Goal: Transaction & Acquisition: Purchase product/service

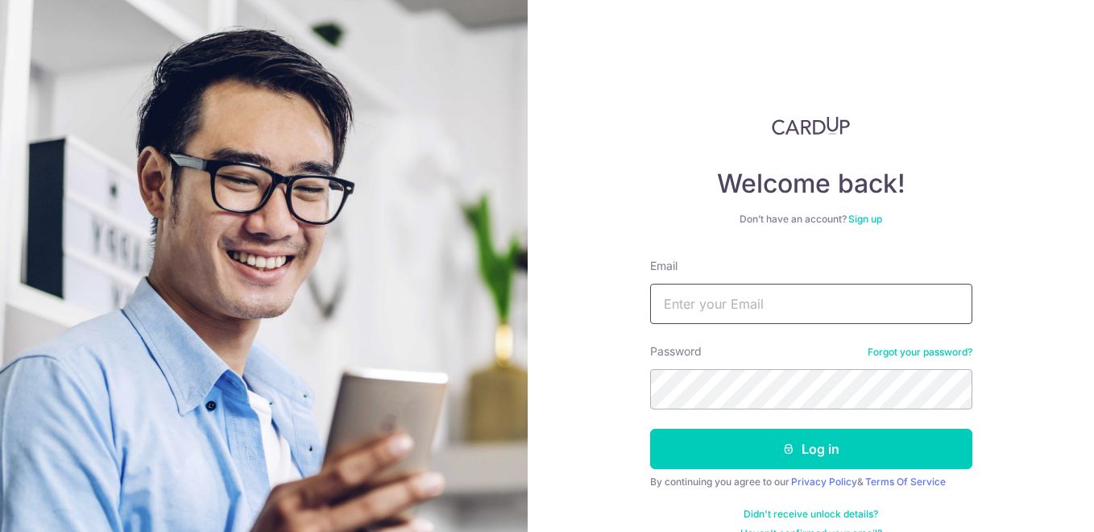
click at [752, 293] on input "Email" at bounding box center [811, 304] width 322 height 40
type input "[EMAIL_ADDRESS][DOMAIN_NAME]"
click at [650, 429] on button "Log in" at bounding box center [811, 449] width 322 height 40
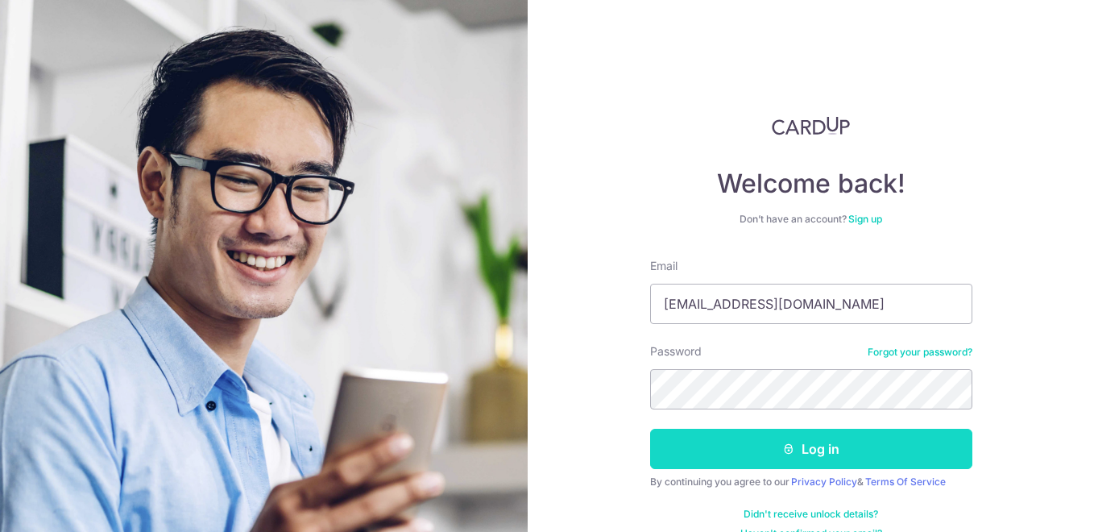
click at [757, 446] on button "Log in" at bounding box center [811, 449] width 322 height 40
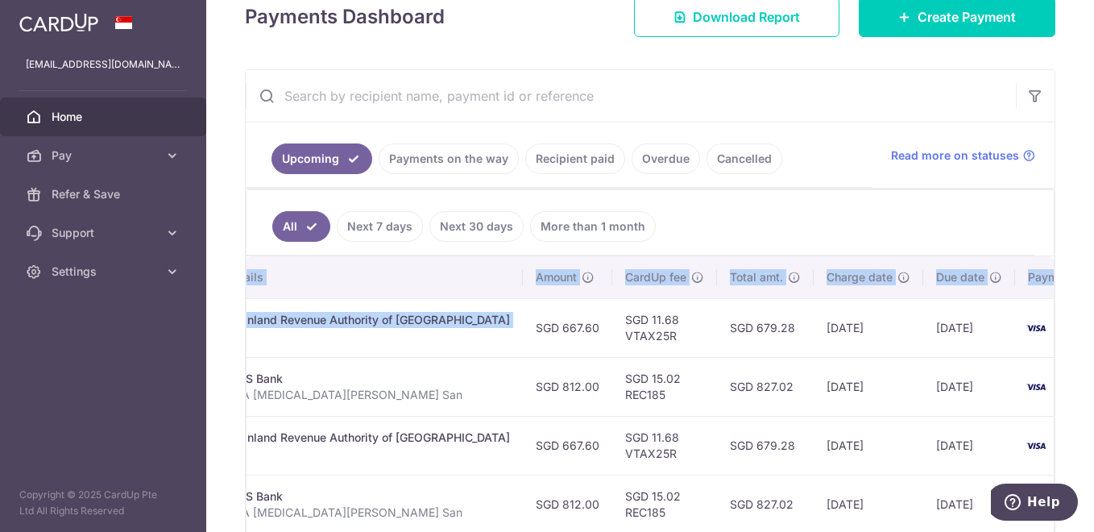
scroll to position [0, 440]
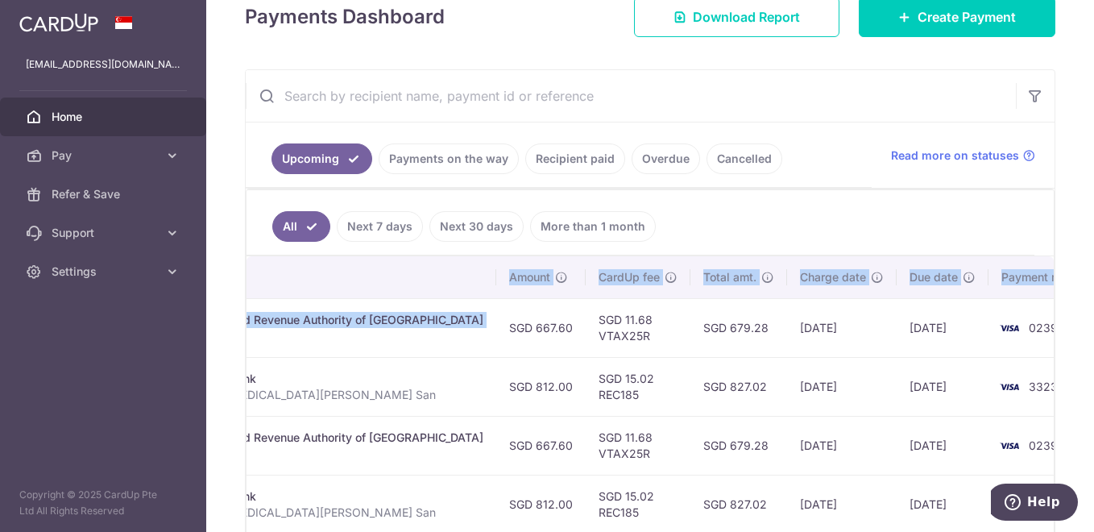
drag, startPoint x: 762, startPoint y: 329, endPoint x: 915, endPoint y: 351, distance: 155.6
click at [916, 351] on tr "Update payment Cancel payment Scheduled for charge txn_eee372c4c0b Income Tax. …" at bounding box center [459, 327] width 1305 height 59
drag, startPoint x: 915, startPoint y: 351, endPoint x: 812, endPoint y: 351, distance: 103.2
click at [812, 351] on td "[DATE]" at bounding box center [842, 327] width 110 height 59
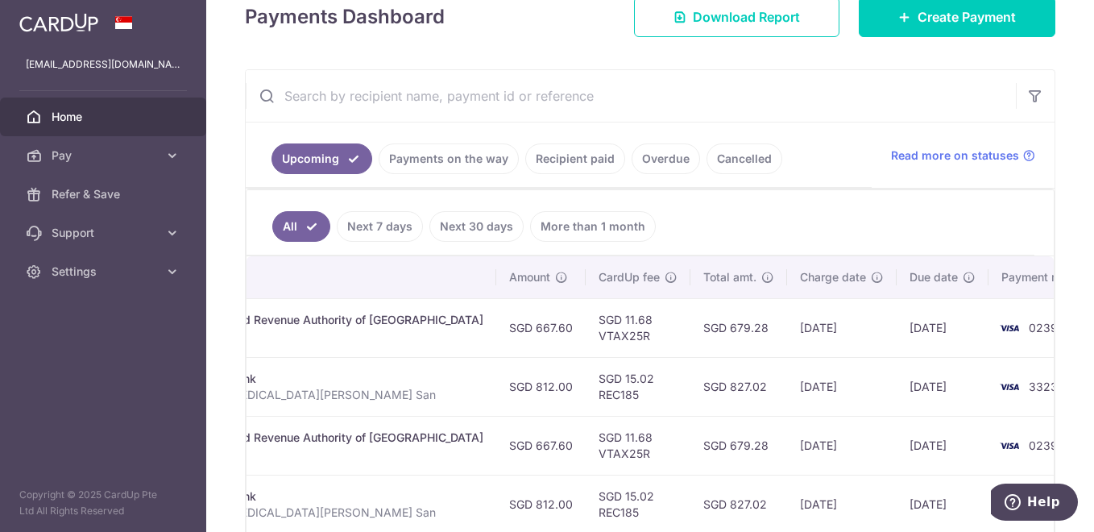
click at [367, 221] on link "Next 7 days" at bounding box center [380, 226] width 86 height 31
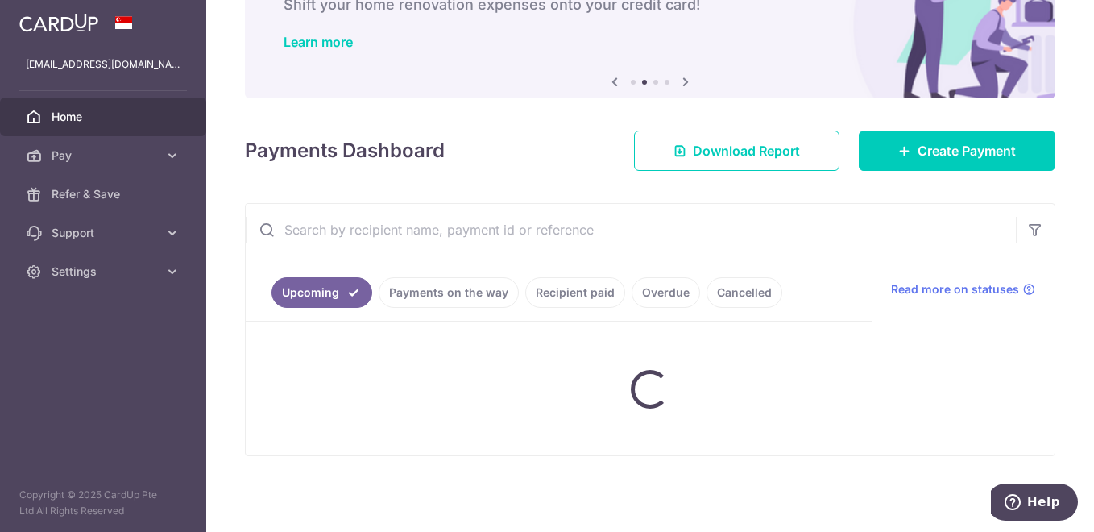
scroll to position [242, 0]
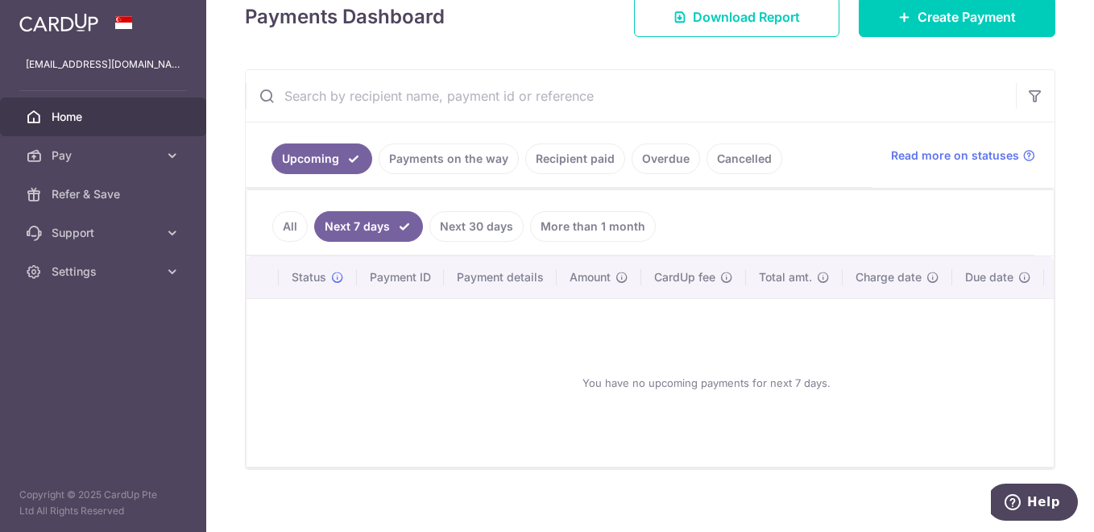
click at [439, 159] on link "Payments on the way" at bounding box center [449, 158] width 140 height 31
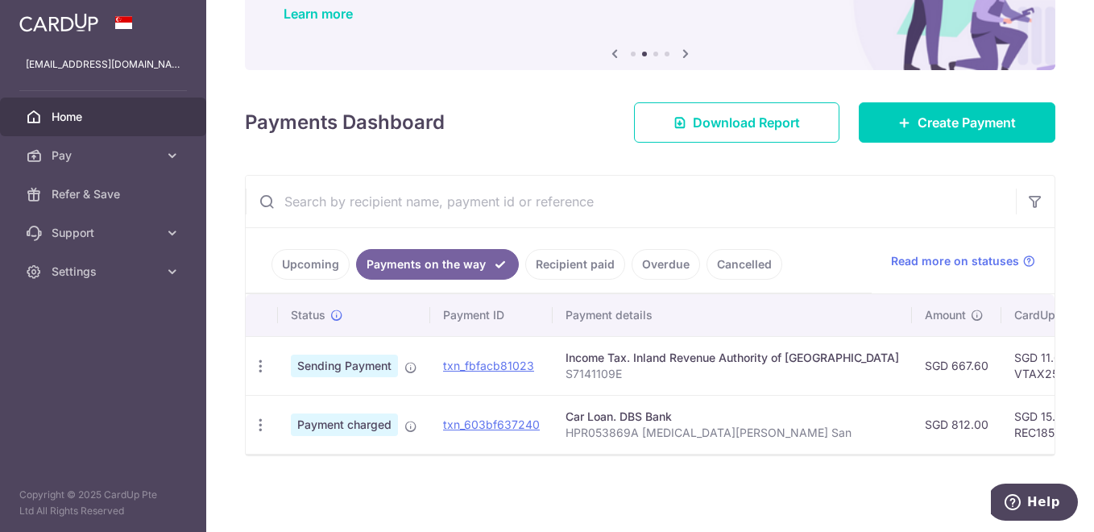
scroll to position [0, 415]
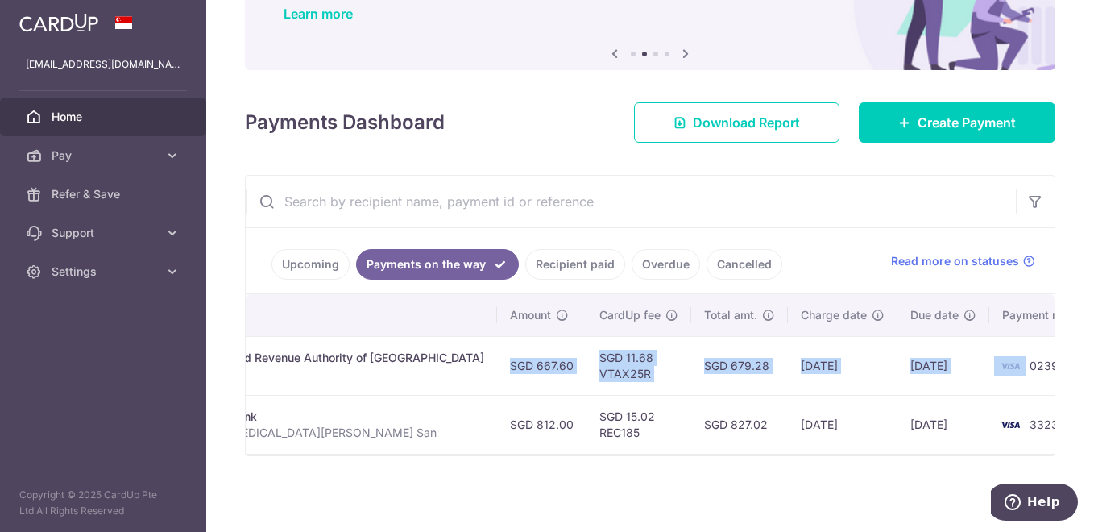
drag, startPoint x: 779, startPoint y: 369, endPoint x: 962, endPoint y: 366, distance: 183.0
click at [962, 366] on tr "PDF Receipt Sending Payment txn_fbfacb81023 Income Tax. Inland Revenue Authorit…" at bounding box center [471, 365] width 1281 height 59
drag, startPoint x: 962, startPoint y: 366, endPoint x: 833, endPoint y: 378, distance: 129.5
click at [833, 378] on td "03/09/2025" at bounding box center [843, 365] width 110 height 59
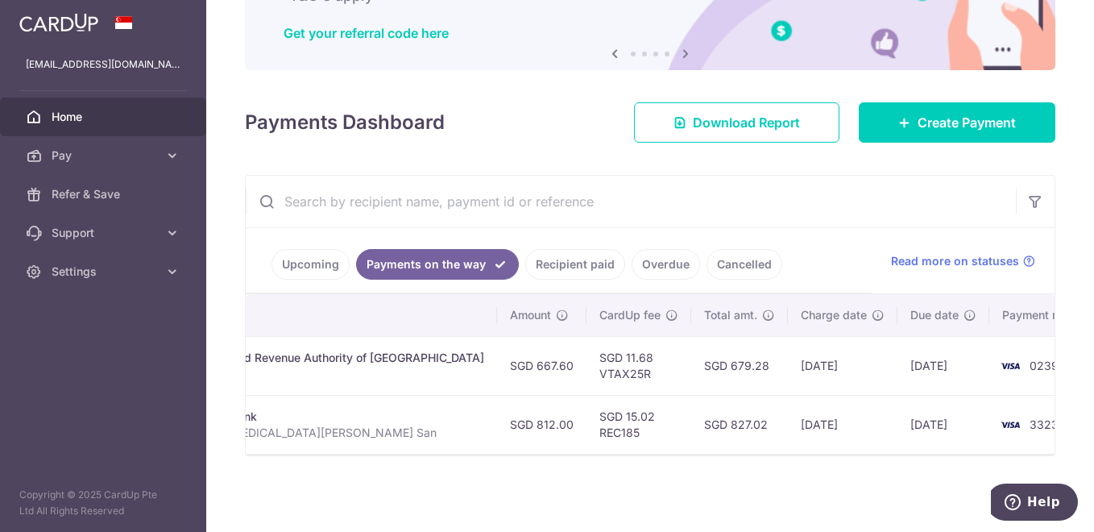
click at [305, 260] on link "Upcoming" at bounding box center [311, 264] width 78 height 31
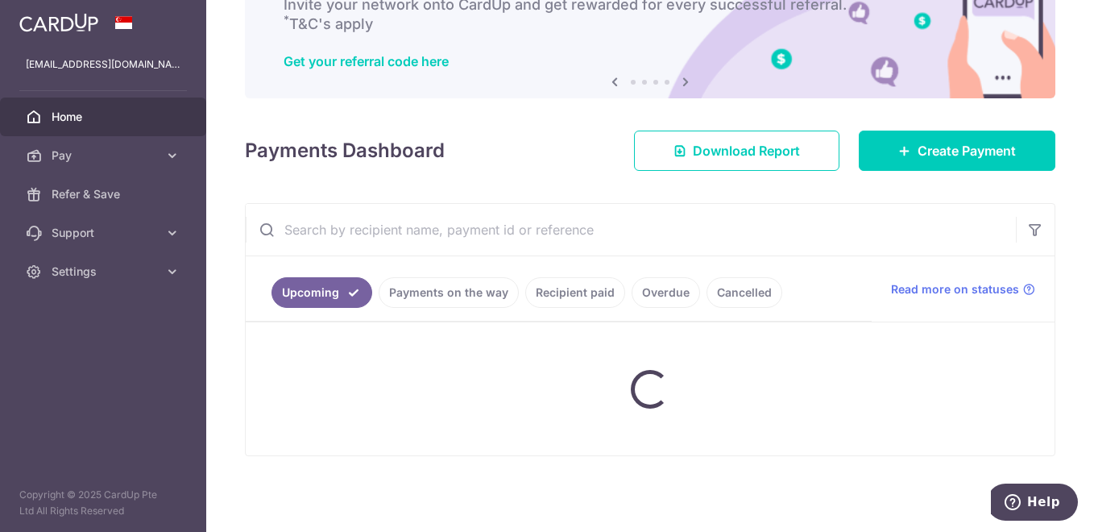
scroll to position [108, 0]
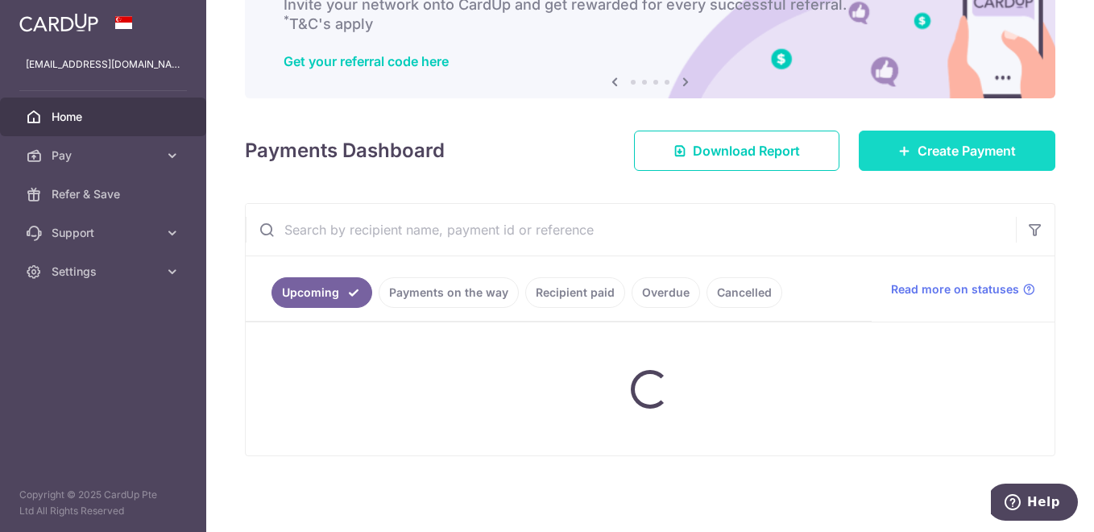
click at [924, 157] on span "Create Payment" at bounding box center [967, 150] width 98 height 19
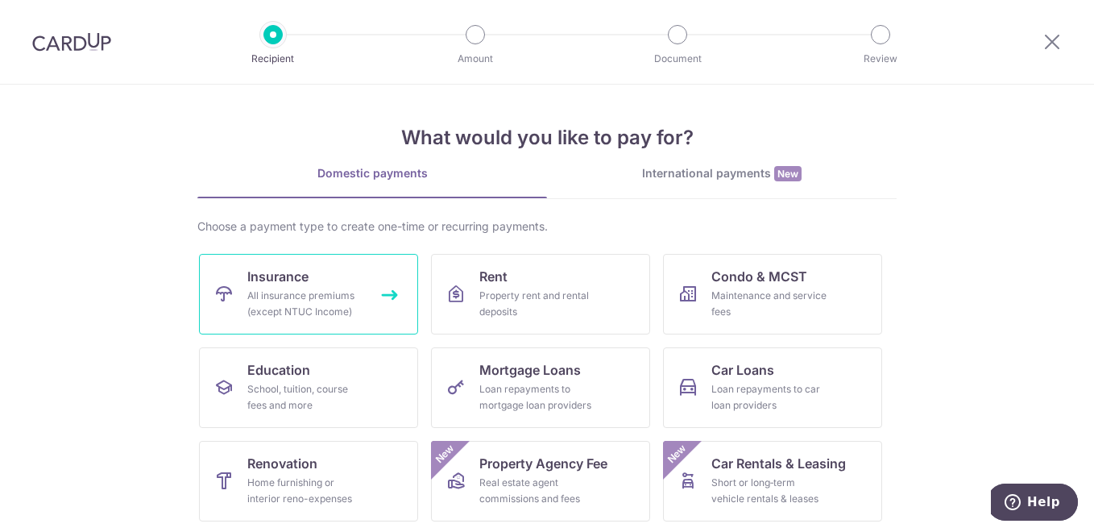
drag, startPoint x: 293, startPoint y: 300, endPoint x: 332, endPoint y: 319, distance: 44.0
click at [293, 299] on div "All insurance premiums (except NTUC Income)" at bounding box center [305, 304] width 116 height 32
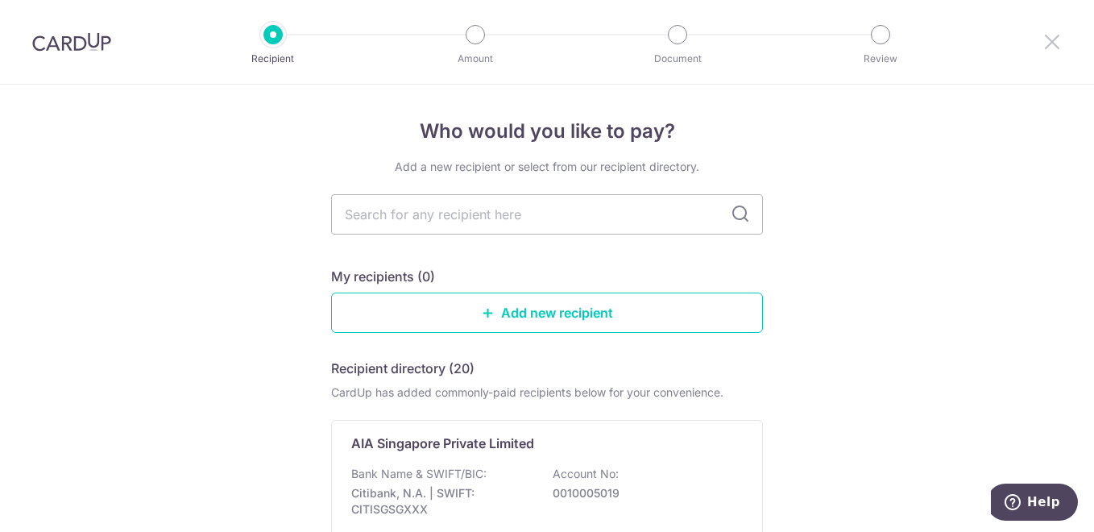
click at [1061, 44] on icon at bounding box center [1052, 41] width 19 height 20
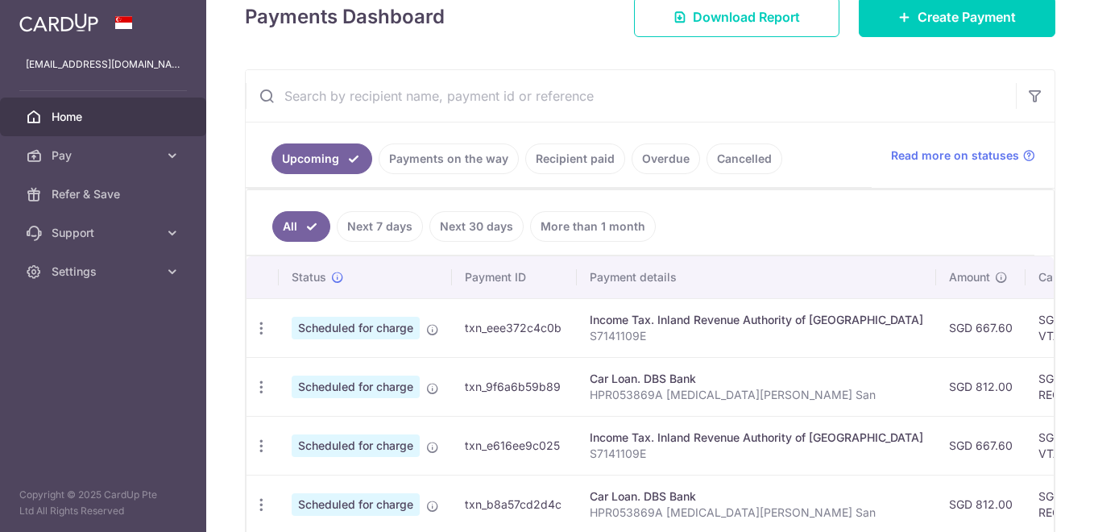
scroll to position [242, 0]
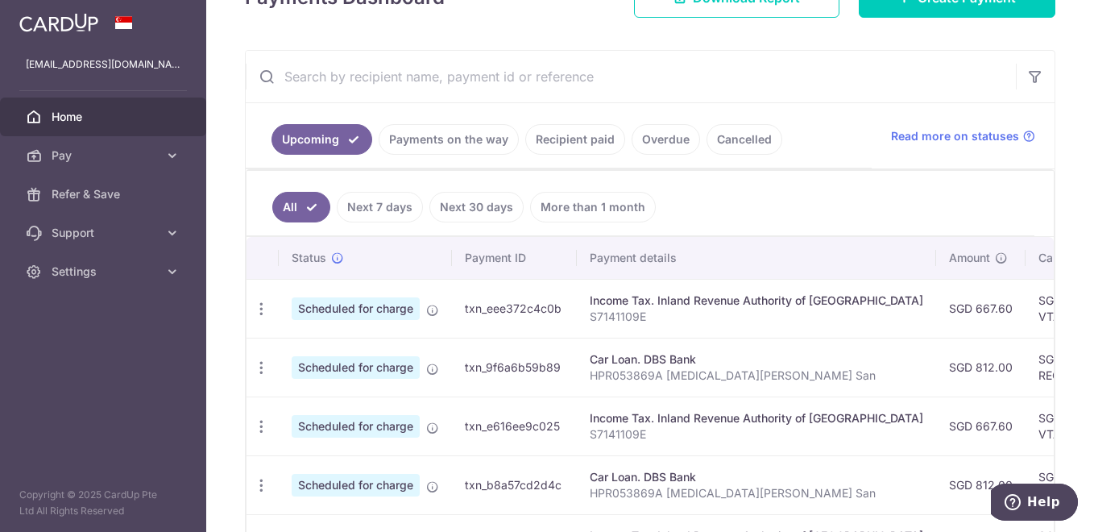
click at [575, 145] on link "Recipient paid" at bounding box center [575, 139] width 100 height 31
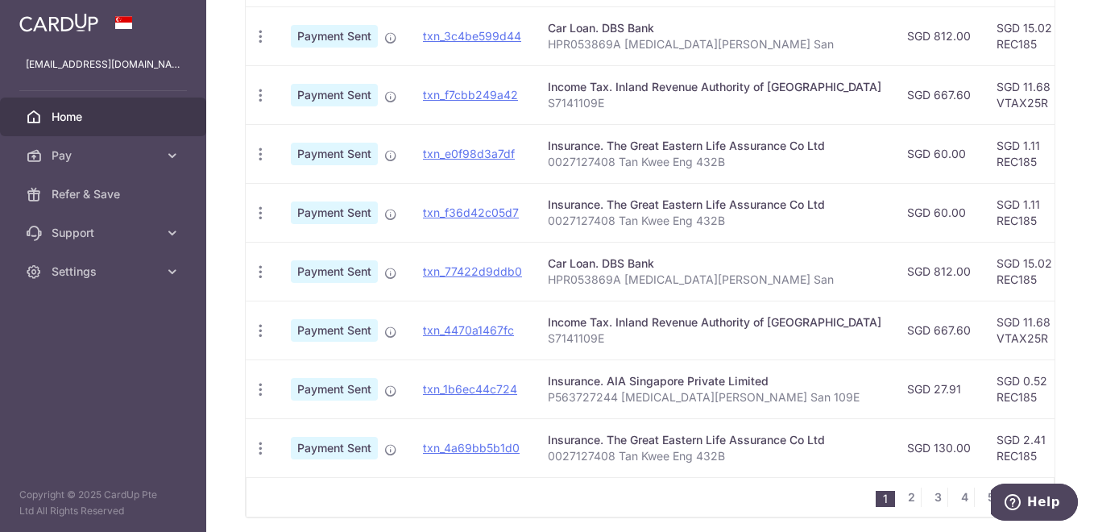
scroll to position [634, 0]
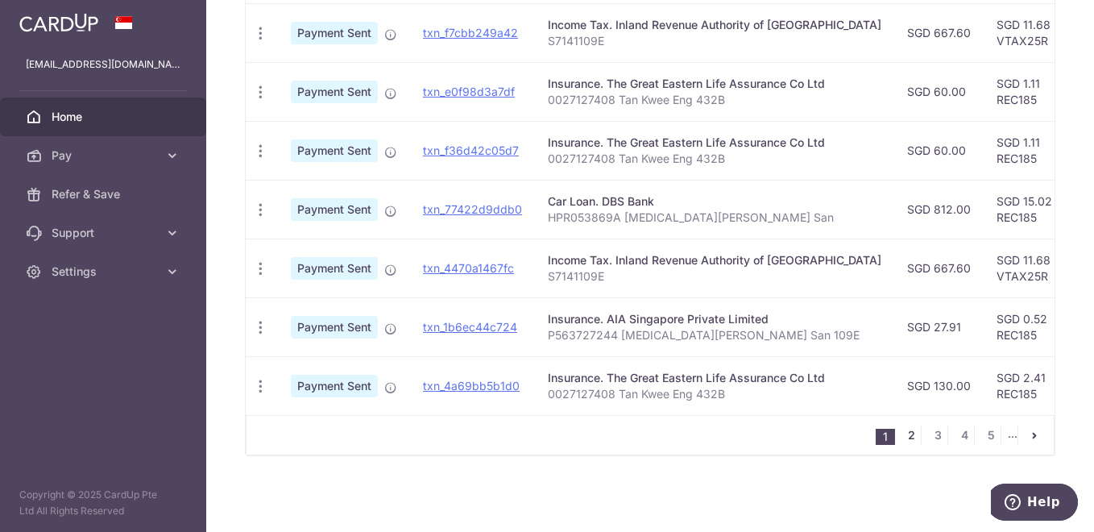
click at [906, 434] on link "2" at bounding box center [911, 435] width 19 height 19
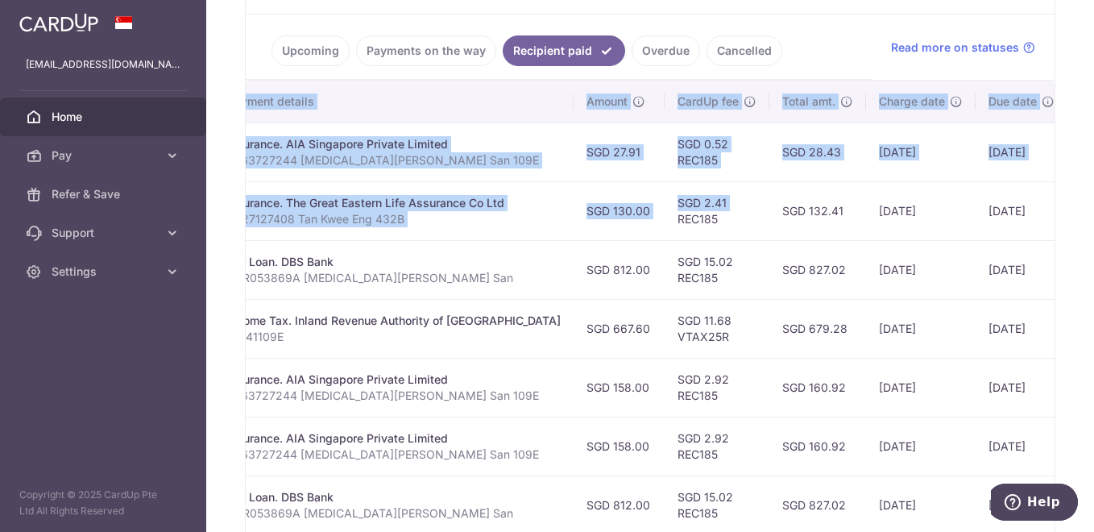
scroll to position [0, 400]
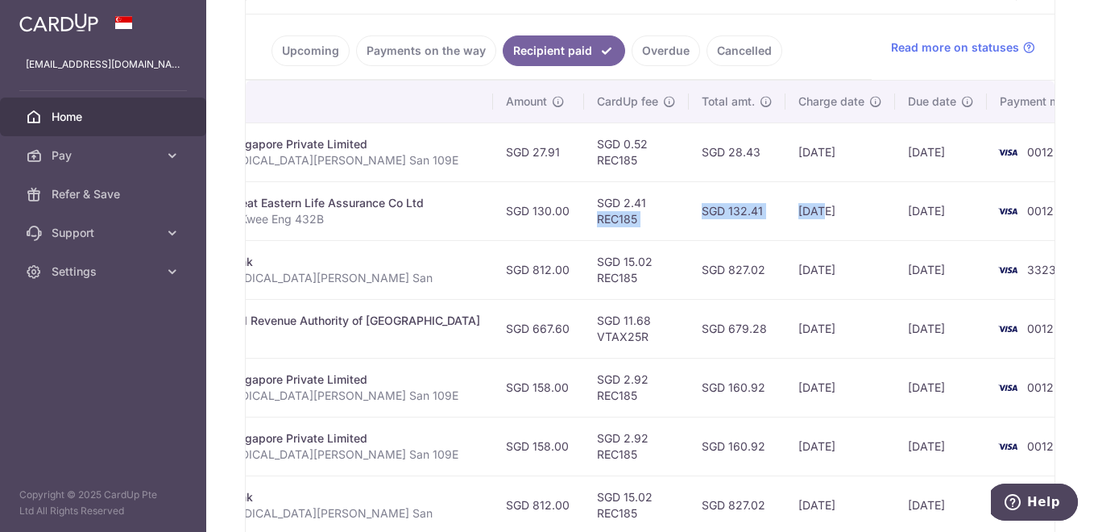
drag, startPoint x: 935, startPoint y: 214, endPoint x: 764, endPoint y: 209, distance: 170.9
click at [764, 209] on tr "PDF Receipt Payment Sent txn_421f098d621 Insurance. The Great Eastern Life Assu…" at bounding box center [478, 210] width 1264 height 59
drag, startPoint x: 764, startPoint y: 209, endPoint x: 733, endPoint y: 225, distance: 34.6
click at [786, 225] on td "23/06/2025" at bounding box center [841, 210] width 110 height 59
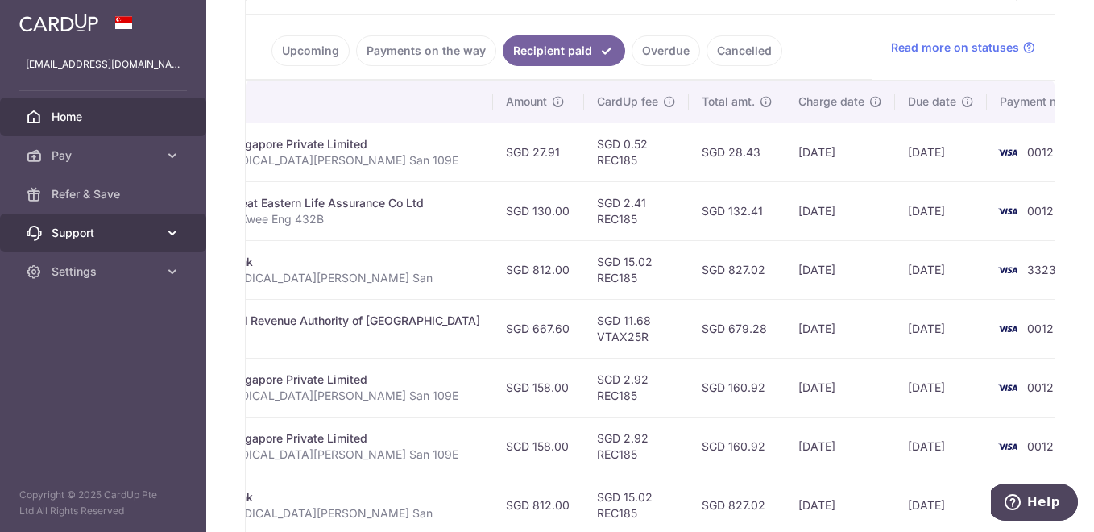
scroll to position [0, 0]
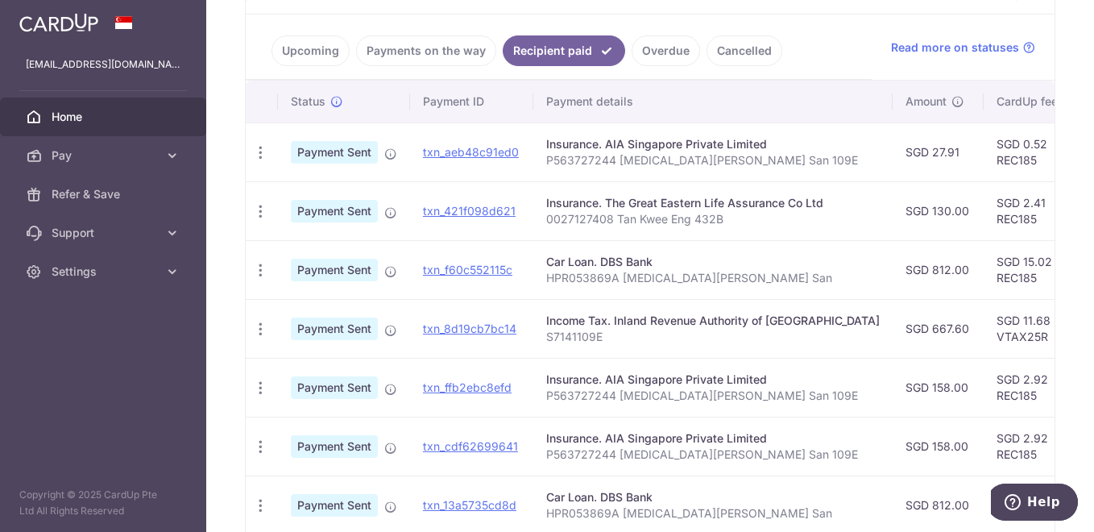
drag, startPoint x: 512, startPoint y: 212, endPoint x: 937, endPoint y: 220, distance: 425.6
click at [937, 220] on tr "PDF Receipt Payment Sent txn_421f098d621 Insurance. The Great Eastern Life Assu…" at bounding box center [878, 210] width 1264 height 59
drag, startPoint x: 937, startPoint y: 220, endPoint x: 797, endPoint y: 221, distance: 140.2
click at [798, 218] on p "0027127408 Tan Kwee Eng 432B" at bounding box center [713, 219] width 334 height 16
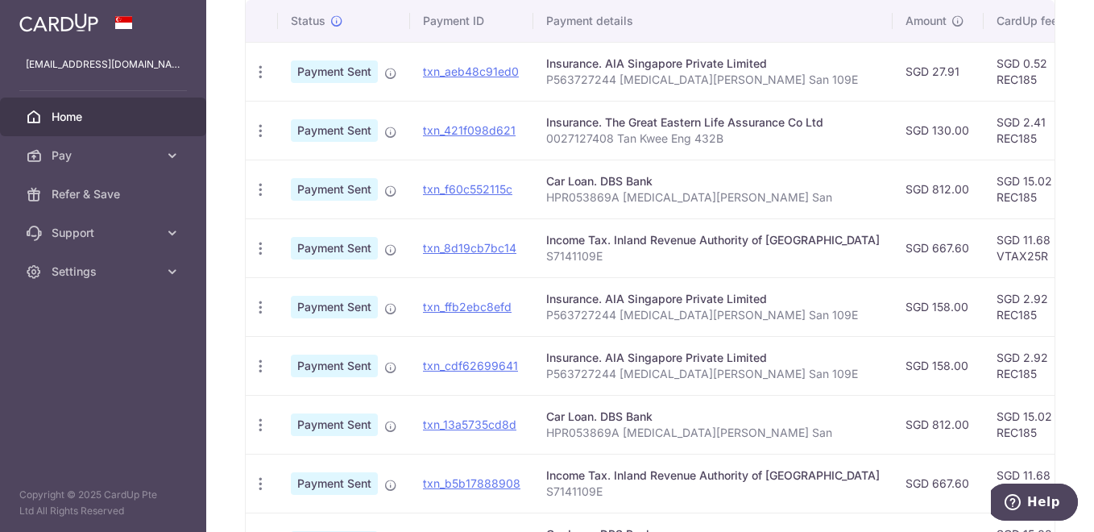
scroll to position [492, 0]
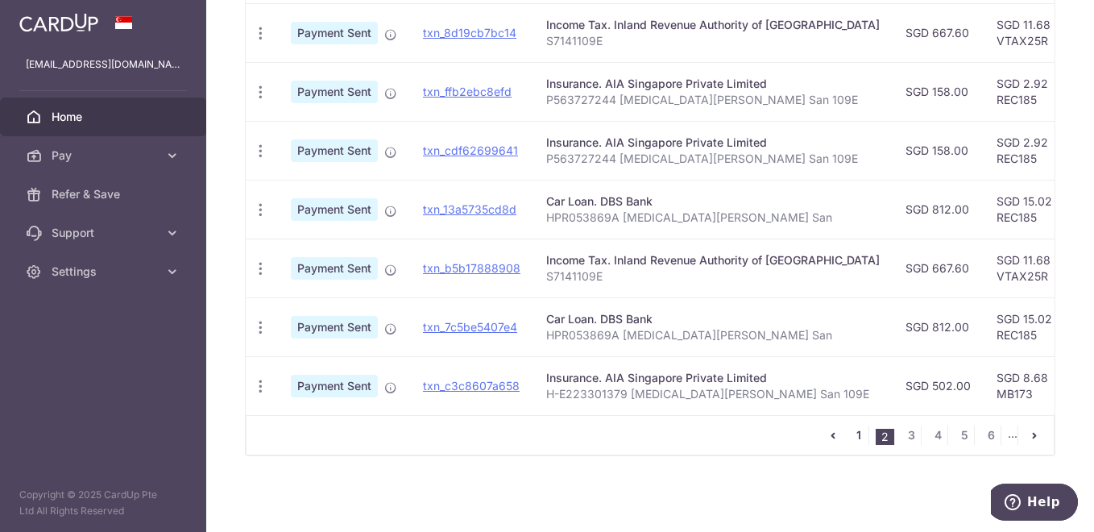
click at [855, 442] on link "1" at bounding box center [858, 435] width 19 height 19
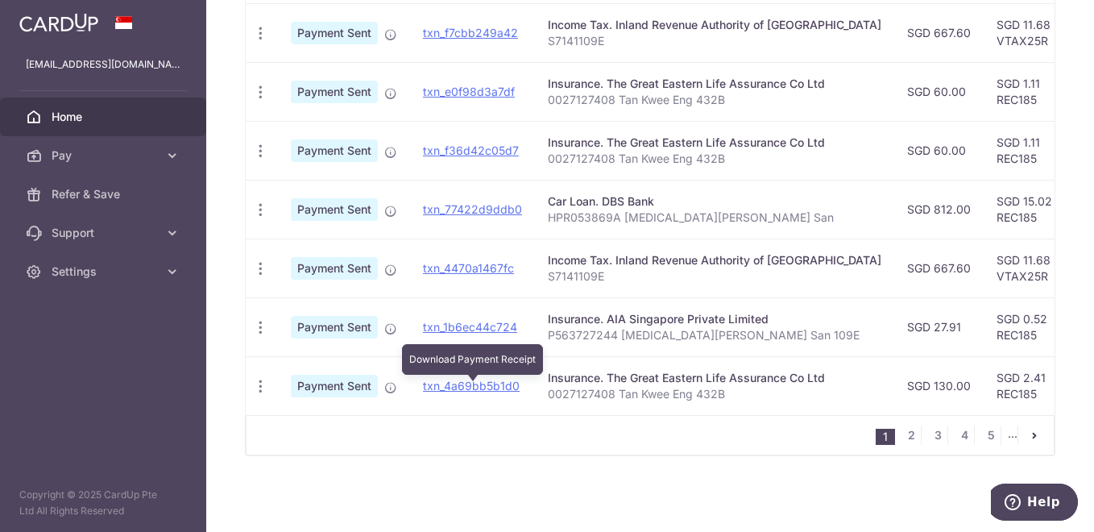
scroll to position [0, 0]
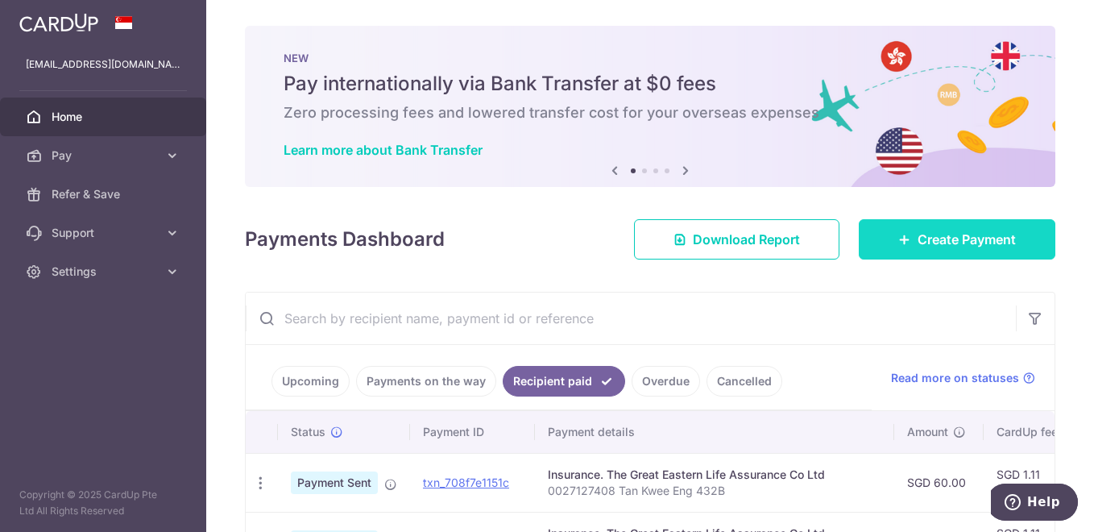
click at [918, 244] on span "Create Payment" at bounding box center [967, 239] width 98 height 19
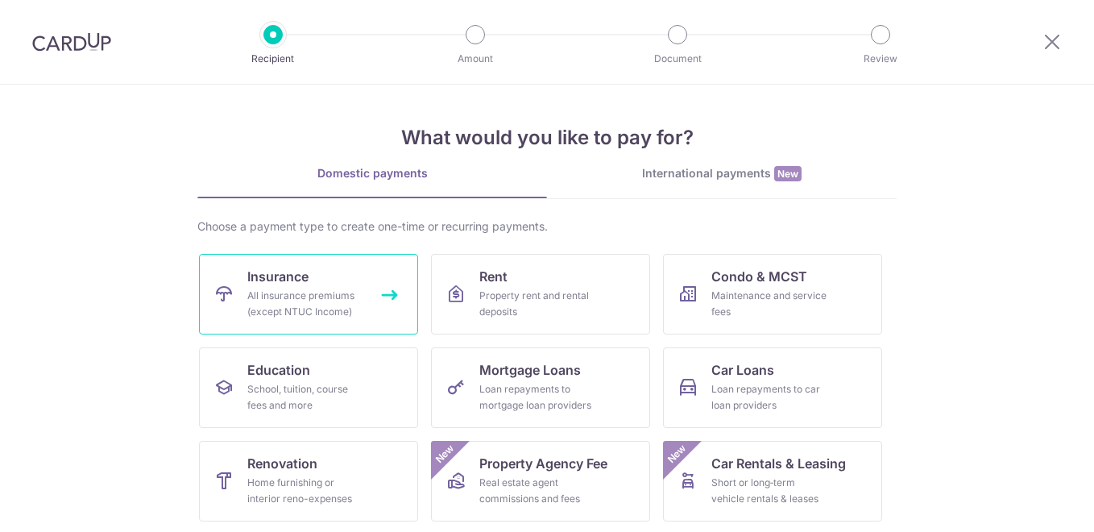
click at [323, 289] on div "All insurance premiums (except NTUC Income)" at bounding box center [305, 304] width 116 height 32
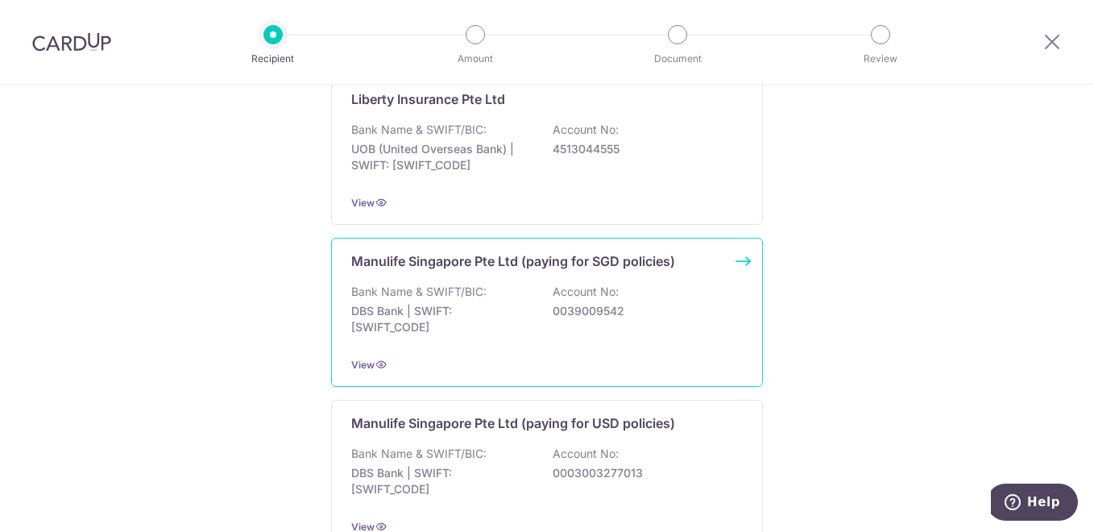
scroll to position [1669, 0]
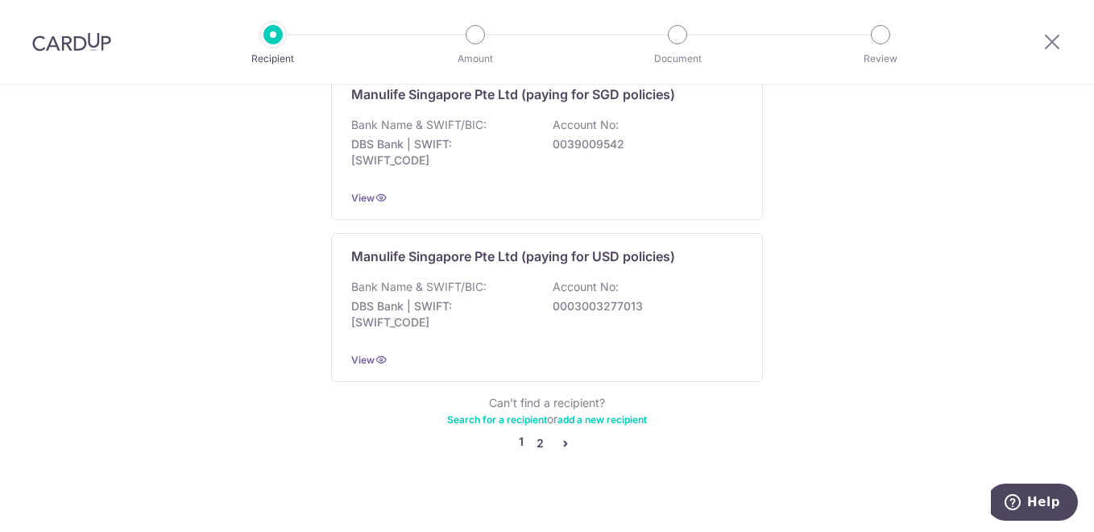
click at [536, 434] on link "2" at bounding box center [539, 443] width 19 height 19
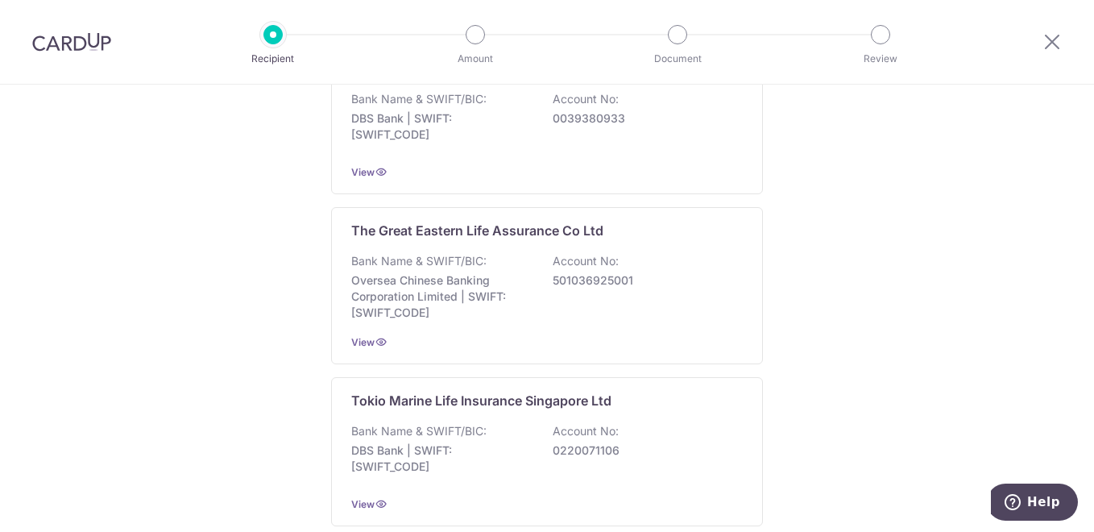
scroll to position [1531, 0]
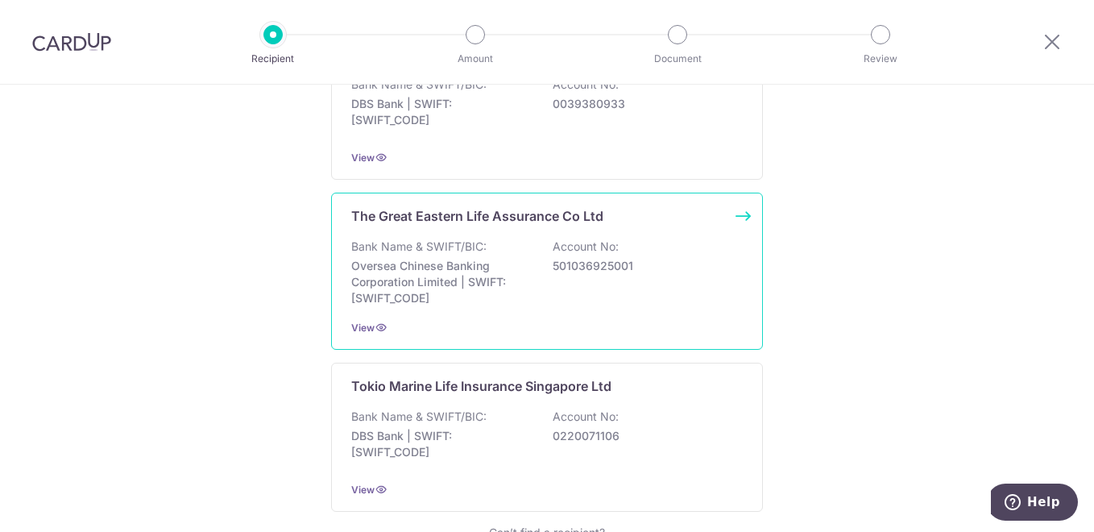
click at [485, 259] on p "Oversea Chinese Banking Corporation Limited | SWIFT: OCBCSGSGXXX" at bounding box center [441, 282] width 181 height 48
click at [742, 219] on div "The Great Eastern Life Assurance Co Ltd Bank Name & SWIFT/BIC: Oversea Chinese …" at bounding box center [547, 271] width 432 height 157
click at [592, 265] on p "501036925001" at bounding box center [643, 266] width 181 height 16
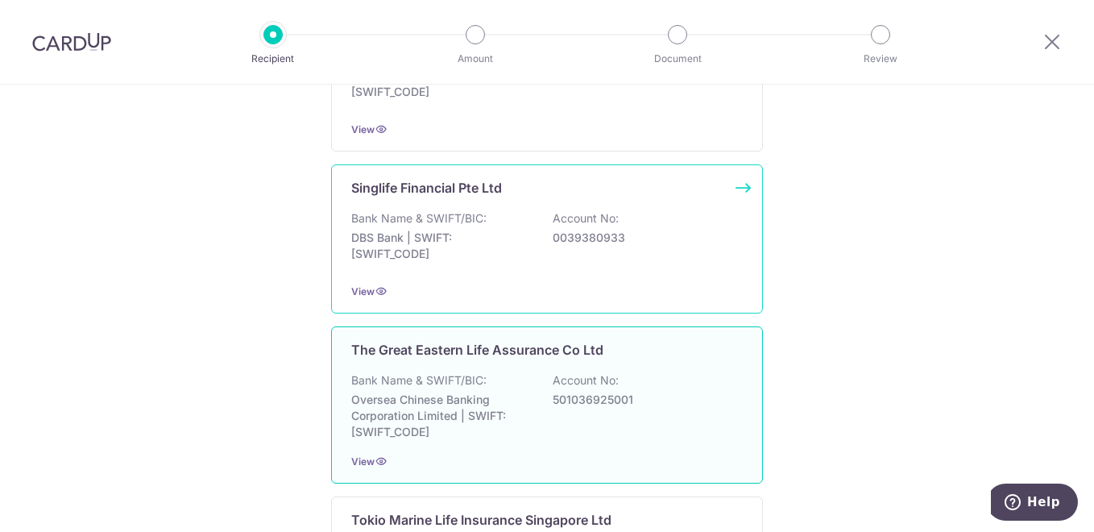
scroll to position [1355, 0]
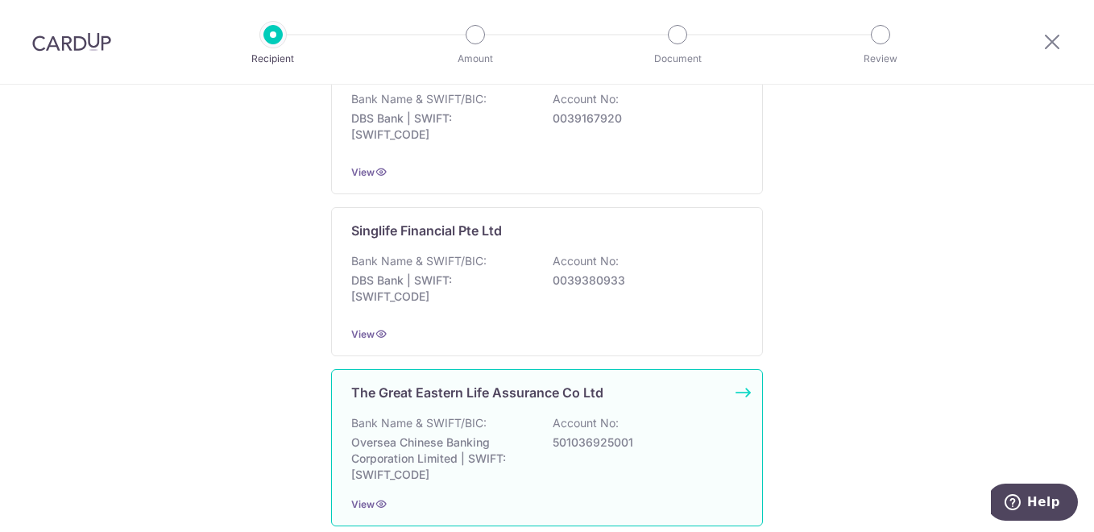
click at [443, 405] on div "The Great Eastern Life Assurance Co Ltd Bank Name & SWIFT/BIC: Oversea Chinese …" at bounding box center [547, 447] width 432 height 157
drag, startPoint x: 443, startPoint y: 405, endPoint x: 327, endPoint y: 423, distance: 117.4
click at [443, 420] on p "Bank Name & SWIFT/BIC:" at bounding box center [418, 423] width 135 height 16
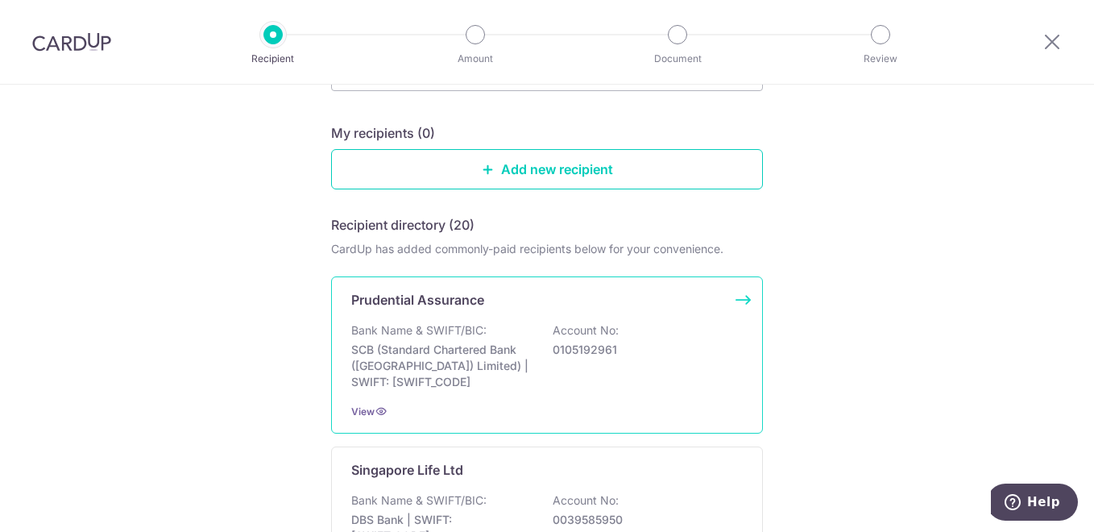
scroll to position [725, 0]
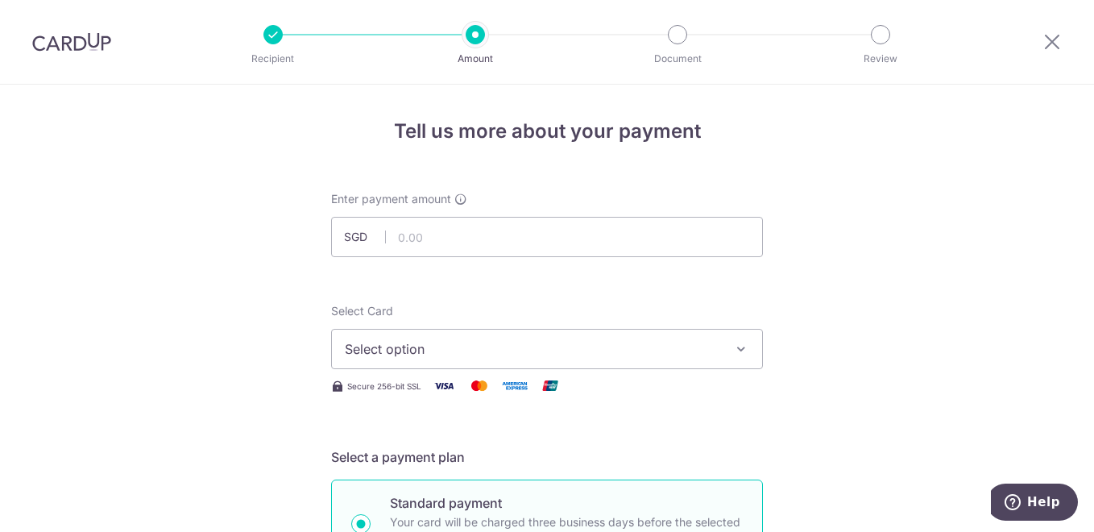
click at [1045, 27] on div at bounding box center [1053, 42] width 84 height 84
click at [1048, 35] on icon at bounding box center [1052, 41] width 19 height 20
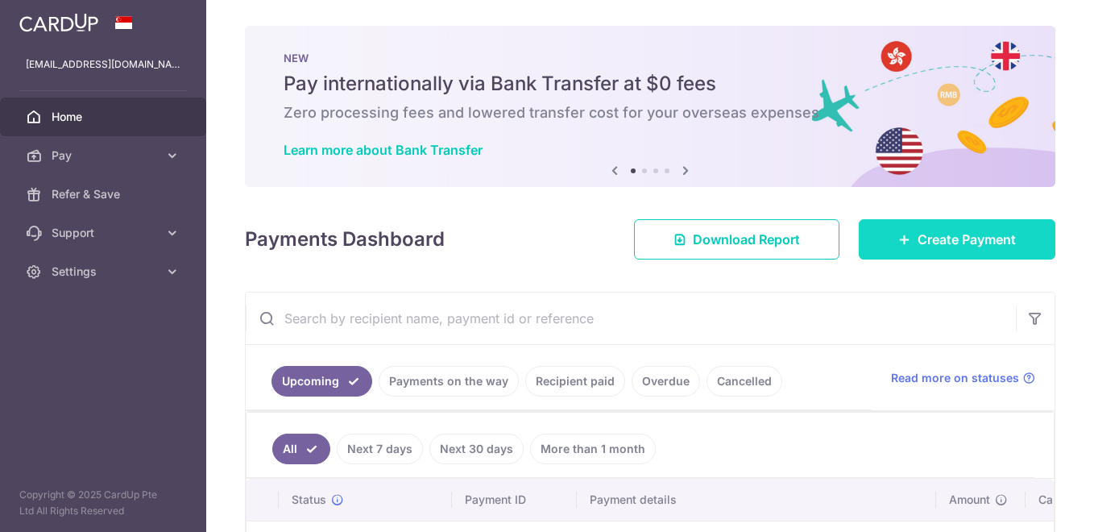
click at [985, 253] on link "Create Payment" at bounding box center [957, 239] width 197 height 40
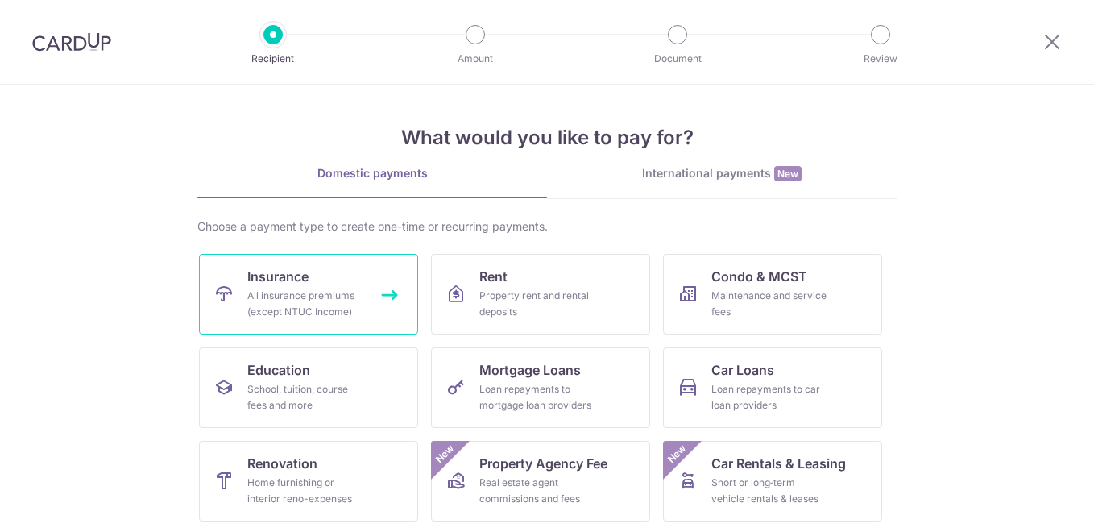
click at [363, 303] on link "Insurance All insurance premiums (except NTUC Income)" at bounding box center [308, 294] width 219 height 81
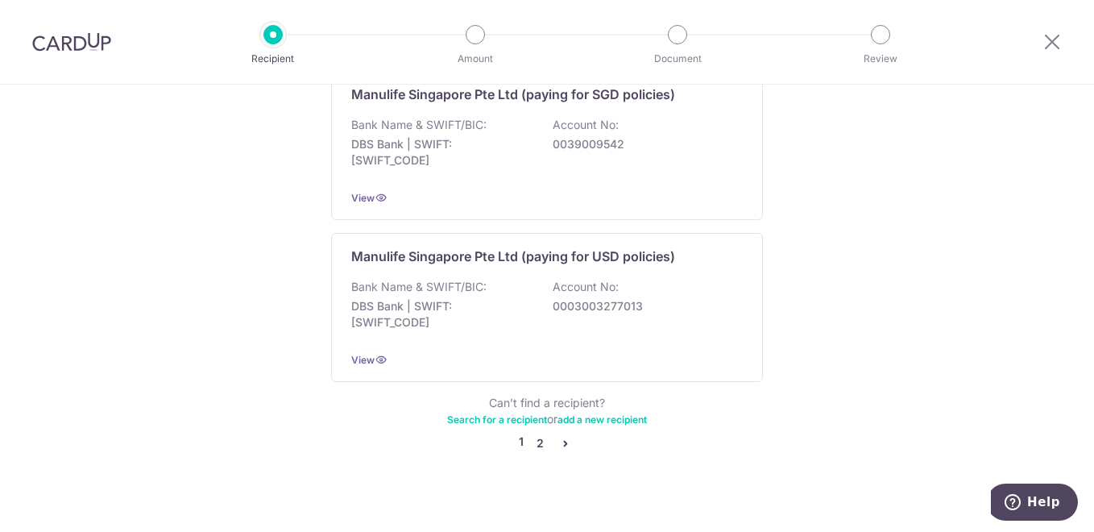
click at [541, 434] on link "2" at bounding box center [539, 443] width 19 height 19
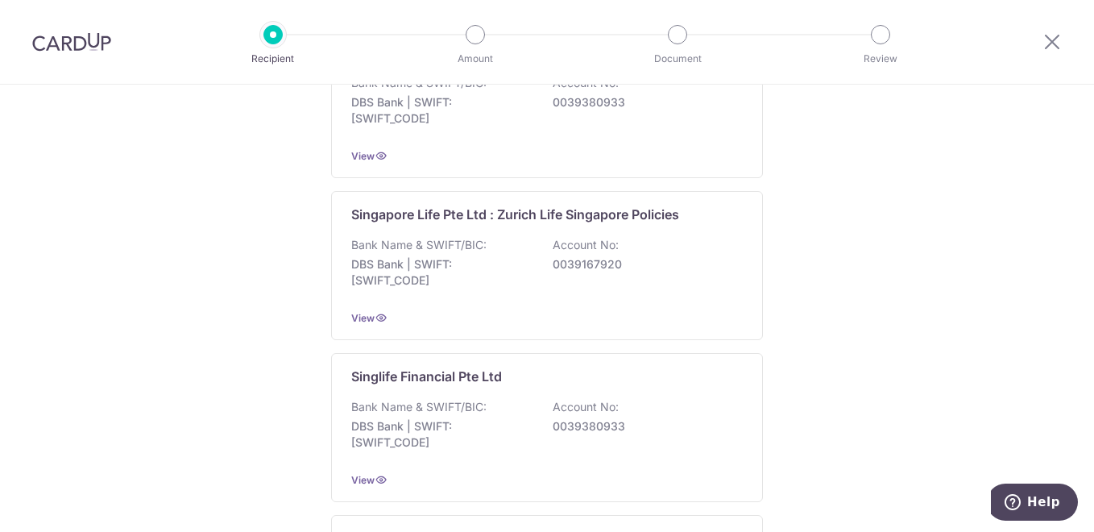
scroll to position [1451, 0]
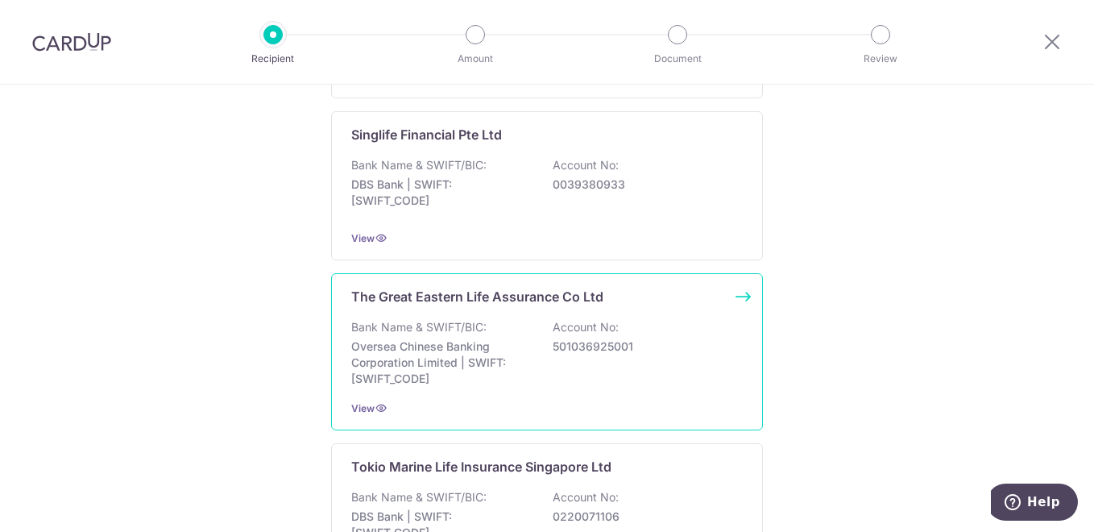
click at [497, 350] on p "Oversea Chinese Banking Corporation Limited | SWIFT: OCBCSGSGXXX" at bounding box center [441, 362] width 181 height 48
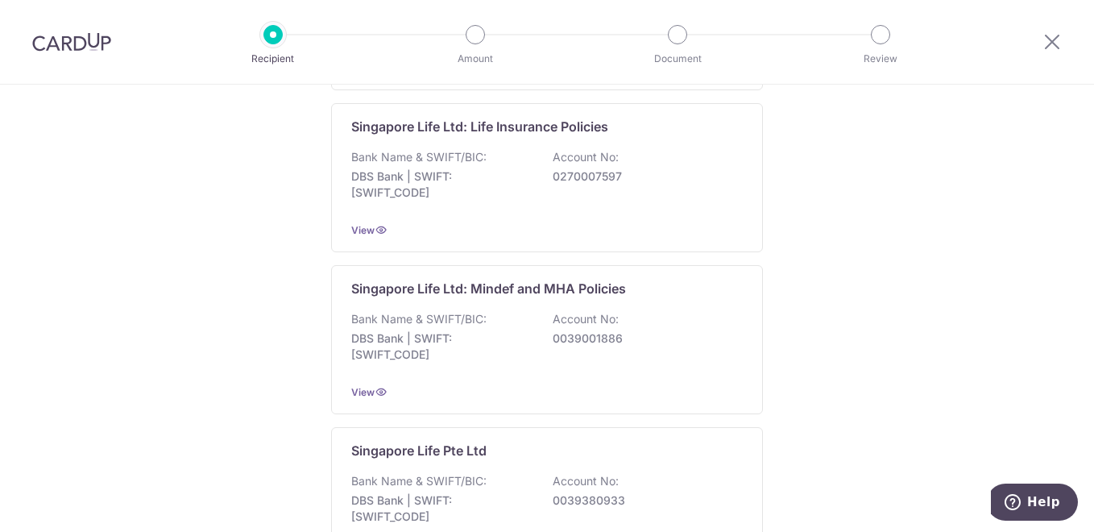
scroll to position [725, 0]
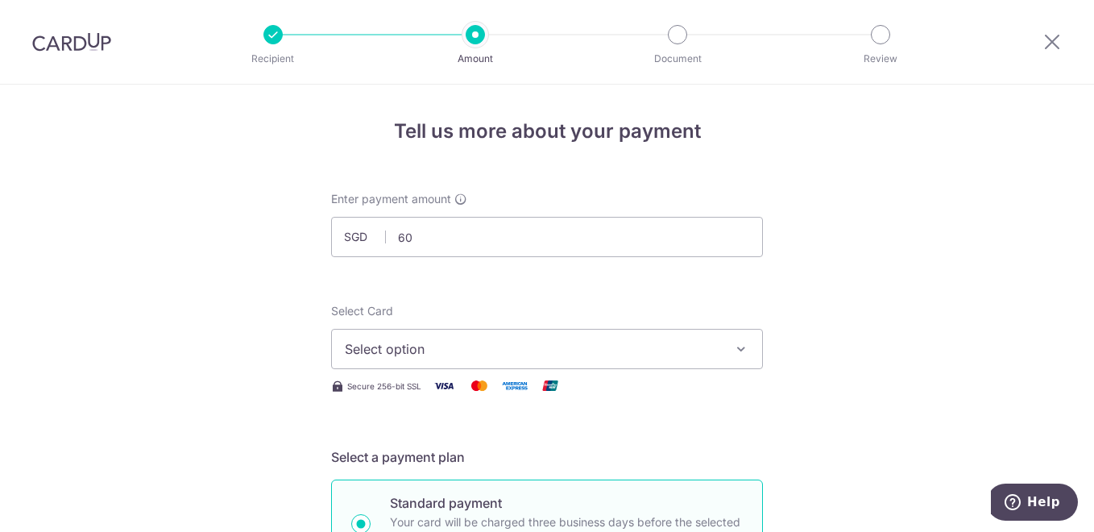
type input "60.00"
click at [455, 353] on span "Select option" at bounding box center [533, 348] width 376 height 19
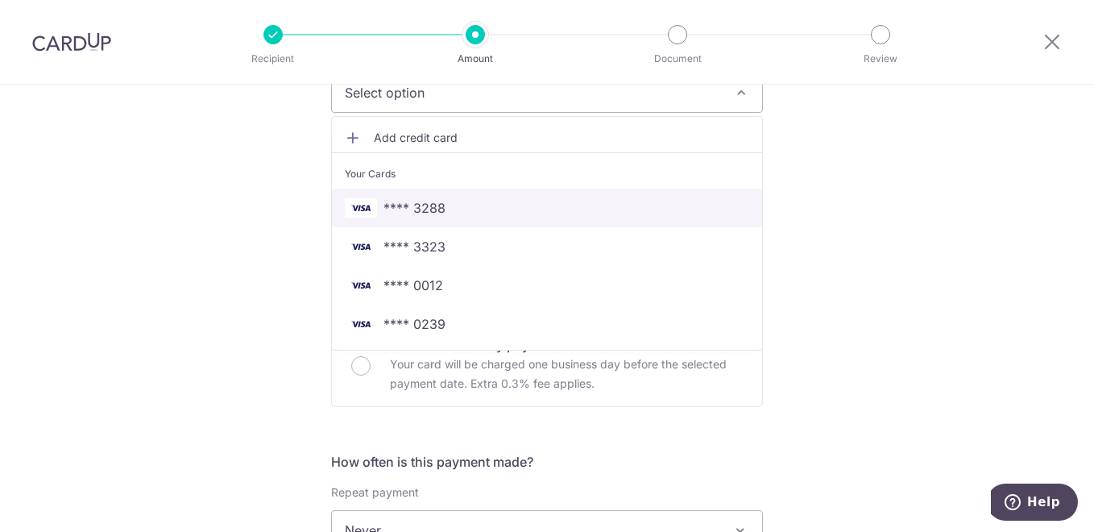
scroll to position [322, 0]
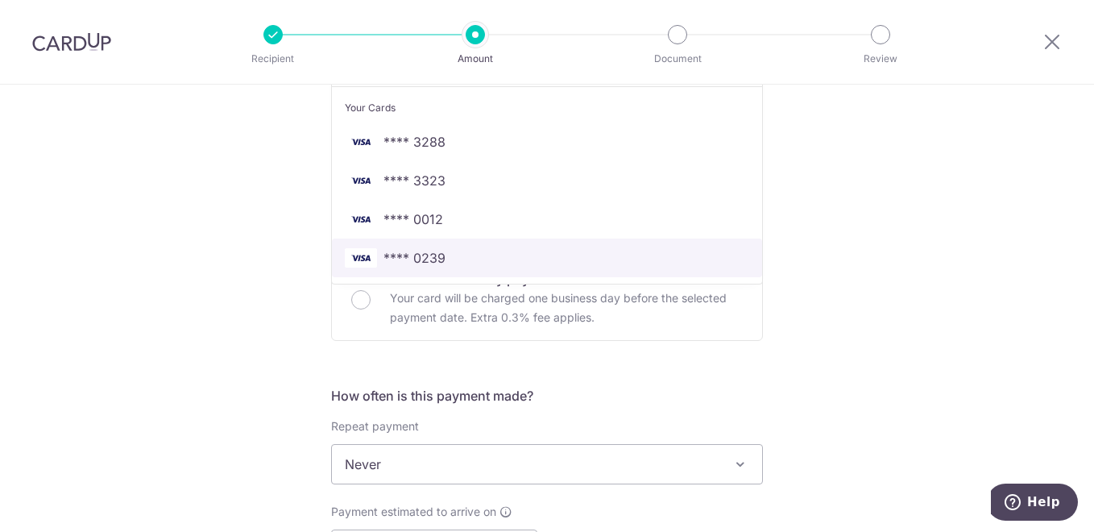
click at [367, 256] on img at bounding box center [361, 257] width 32 height 19
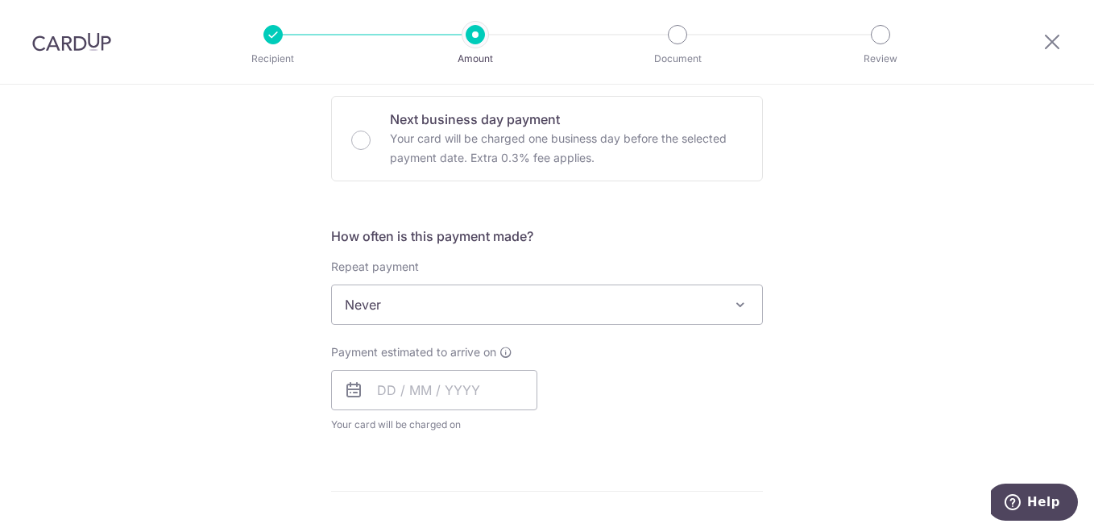
scroll to position [484, 0]
click at [487, 297] on span "Never" at bounding box center [547, 303] width 430 height 39
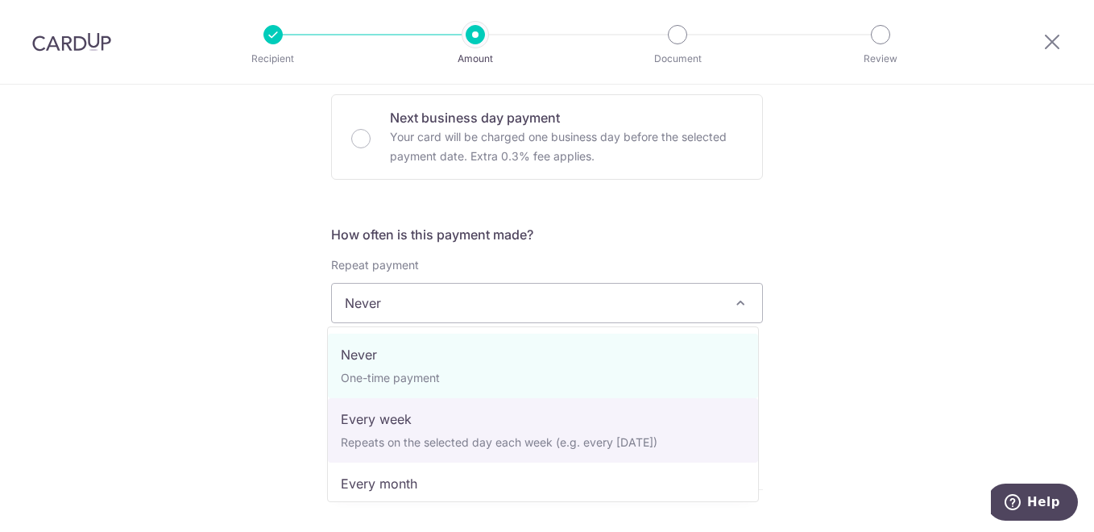
select select "2"
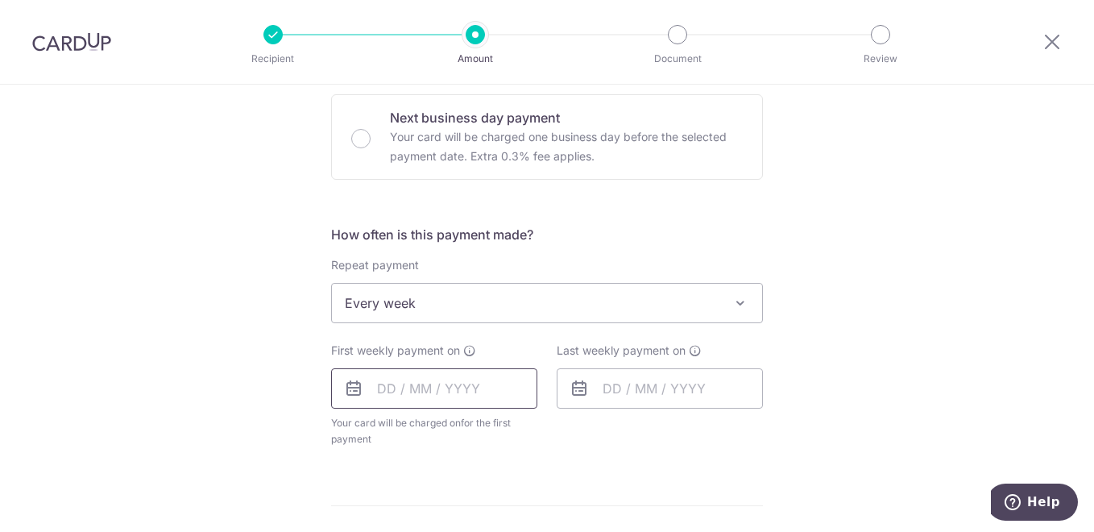
click at [445, 388] on input "text" at bounding box center [434, 388] width 206 height 40
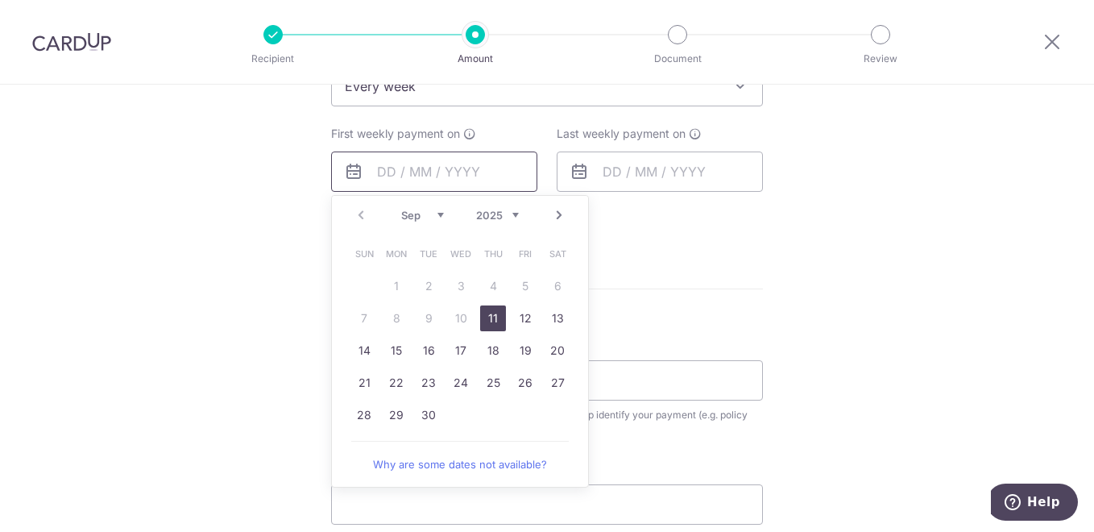
scroll to position [725, 0]
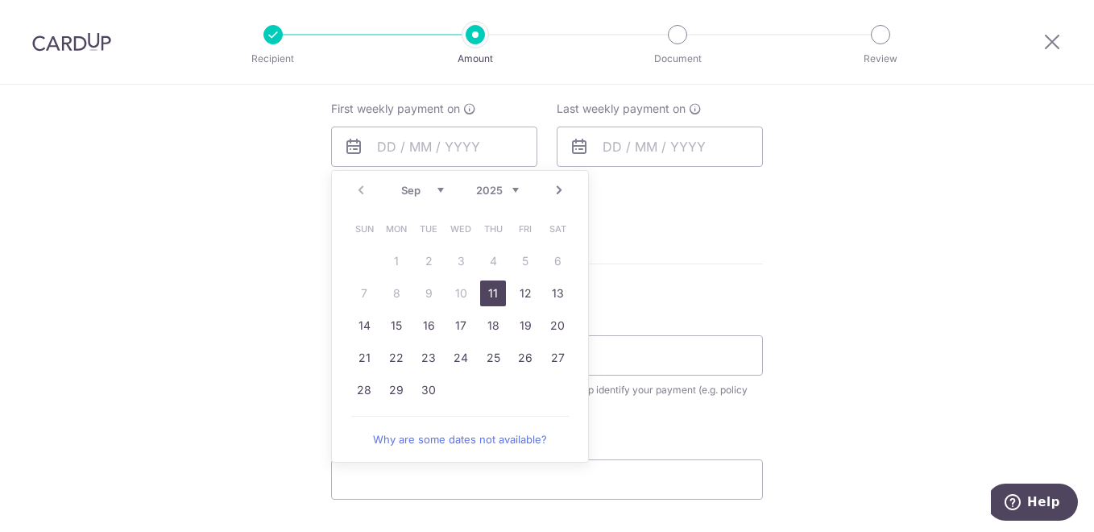
click at [490, 285] on link "11" at bounding box center [493, 293] width 26 height 26
type input "11/09/2025"
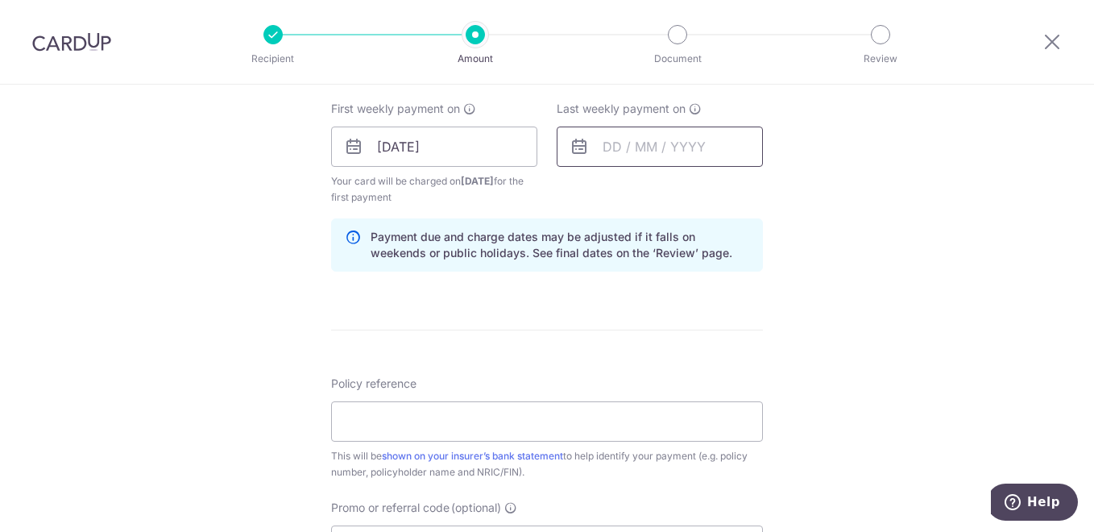
click at [650, 149] on input "text" at bounding box center [660, 147] width 206 height 40
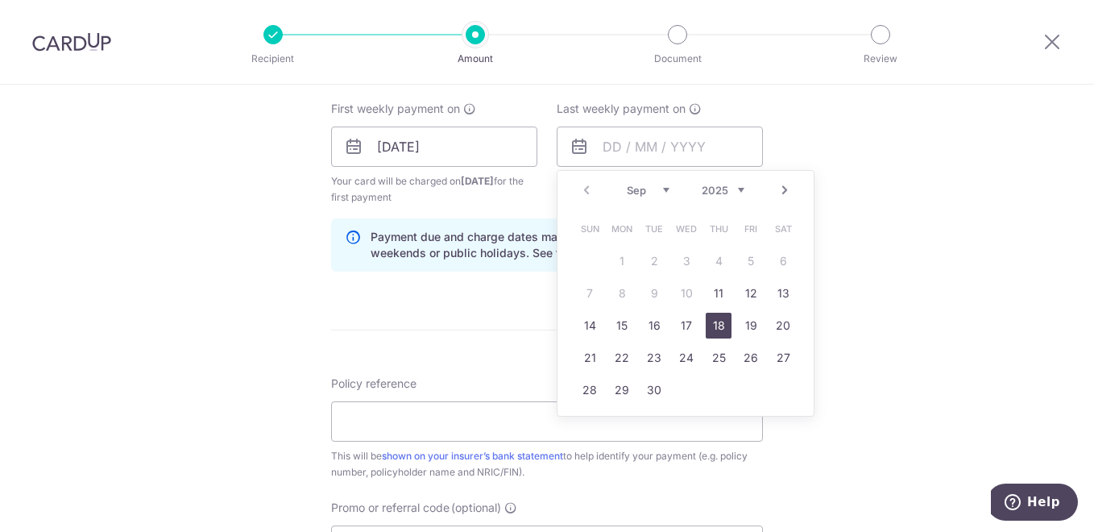
click at [717, 329] on link "18" at bounding box center [719, 326] width 26 height 26
type input "18/09/2025"
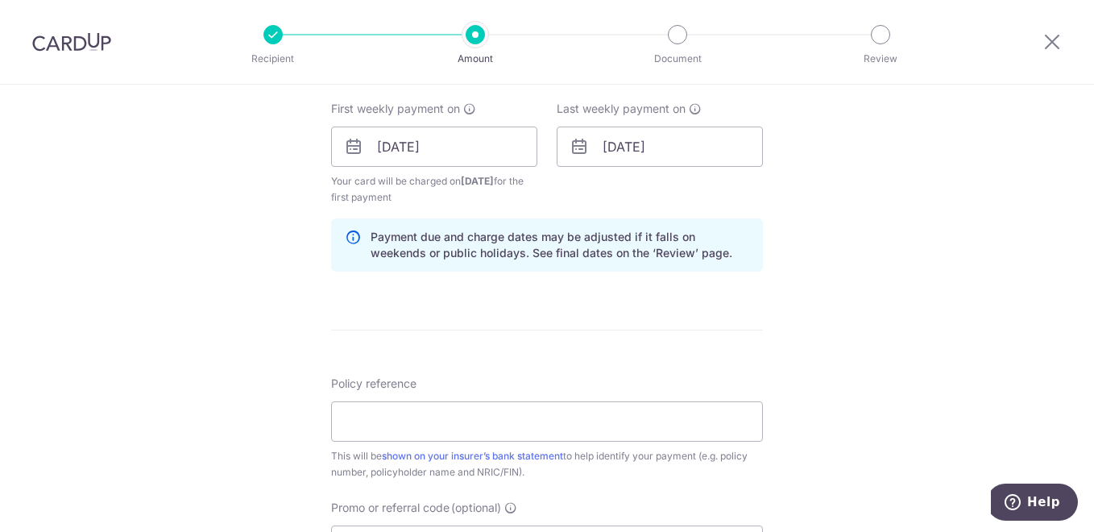
scroll to position [886, 0]
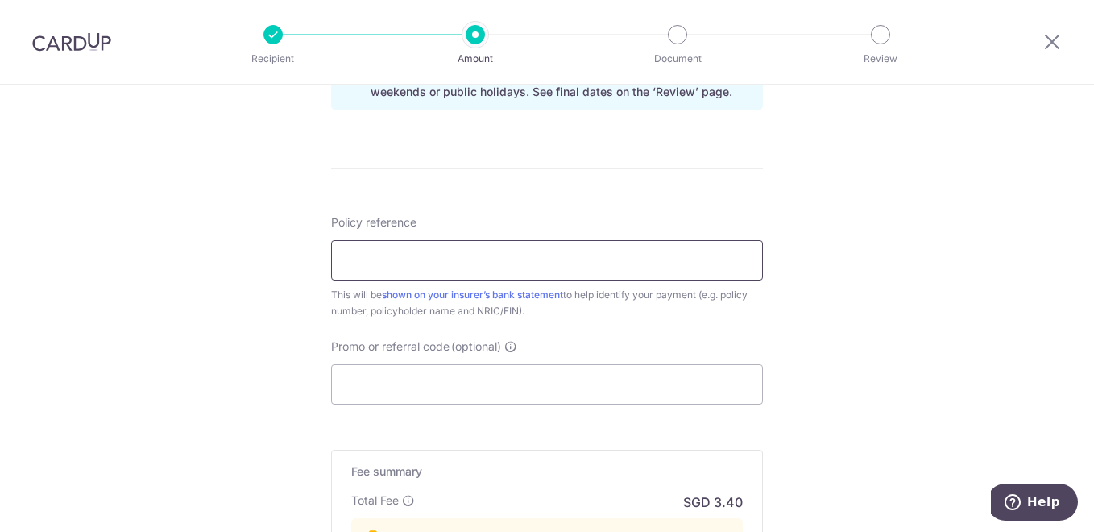
click at [398, 255] on input "Policy reference" at bounding box center [547, 260] width 432 height 40
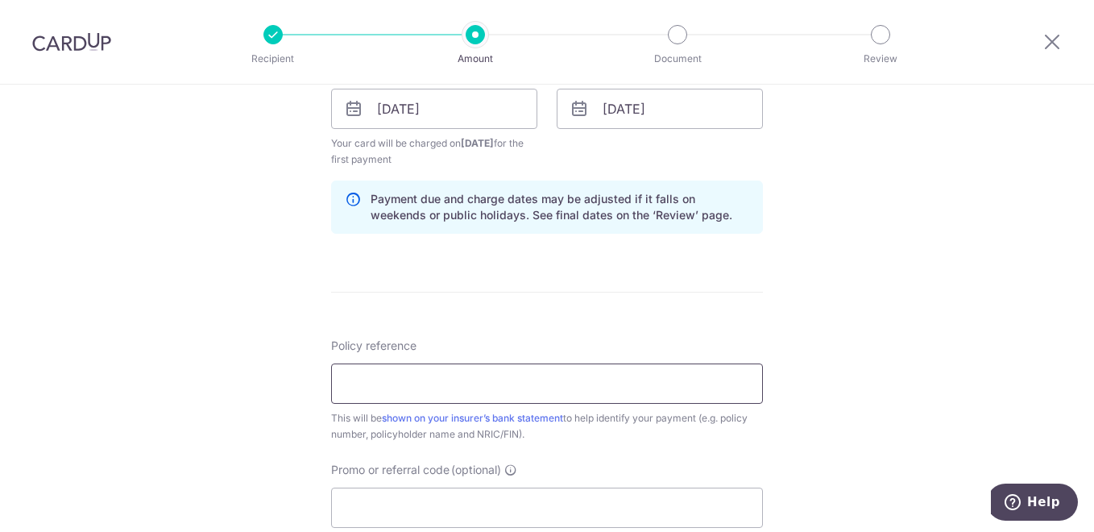
scroll to position [806, 0]
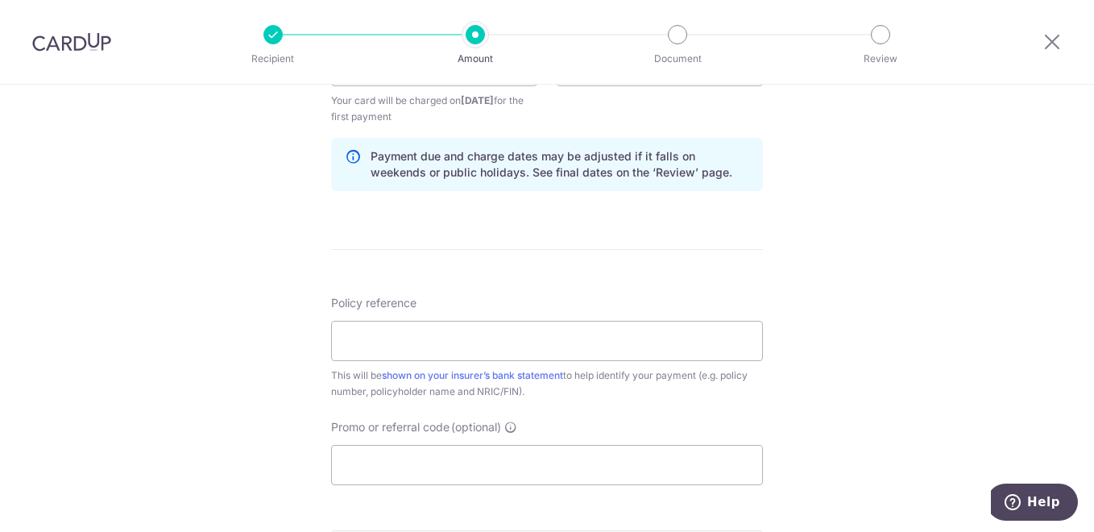
click at [278, 301] on div "Tell us more about your payment Enter payment amount SGD 60.00 60.00 Select Car…" at bounding box center [547, 82] width 1094 height 1606
click at [383, 344] on input "Policy reference" at bounding box center [547, 341] width 432 height 40
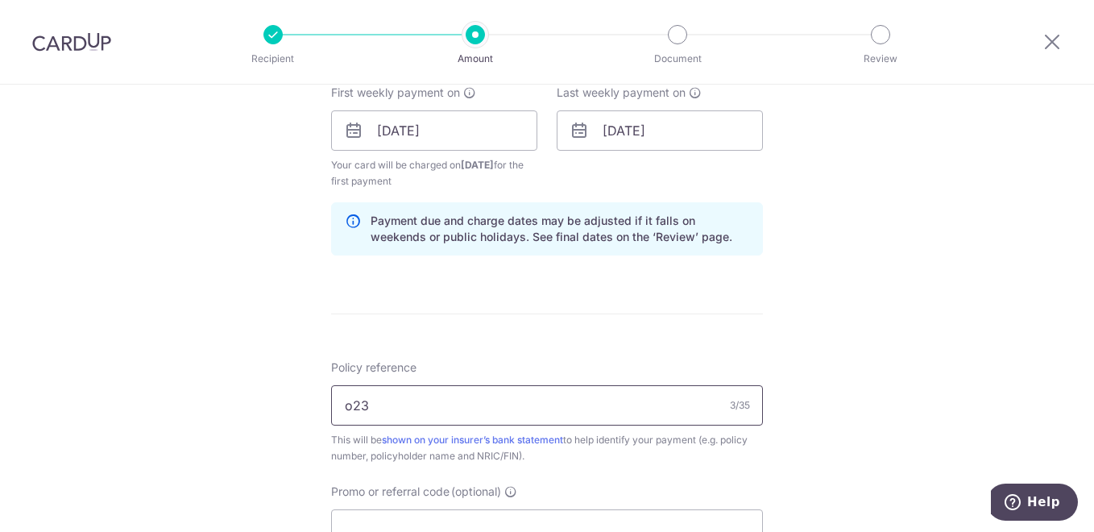
scroll to position [725, 0]
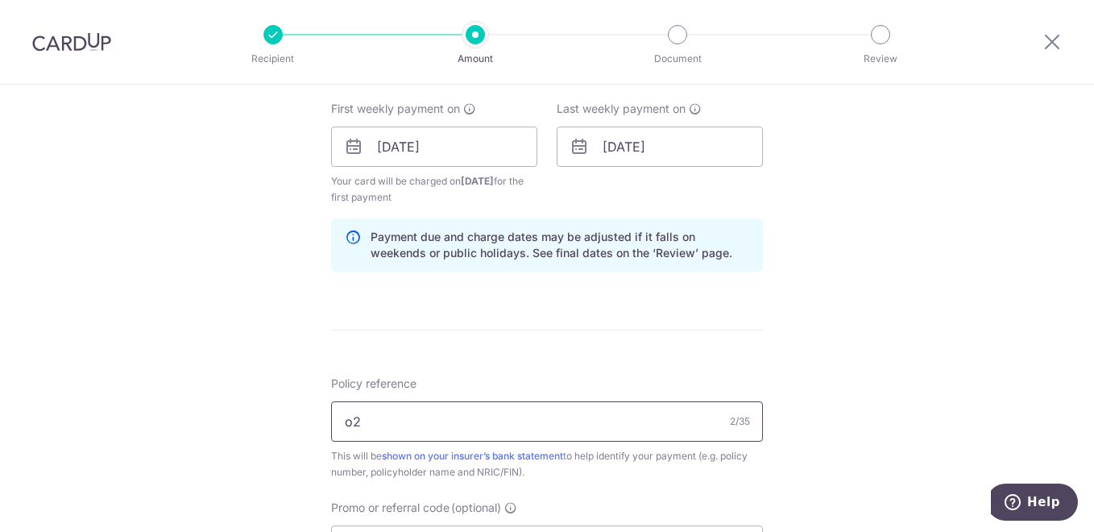
type input "o"
type input "0236852121 Tan Kwee Eng 432B"
click at [239, 438] on div "Tell us more about your payment Enter payment amount SGD 60.00 60.00 Select Car…" at bounding box center [547, 162] width 1094 height 1606
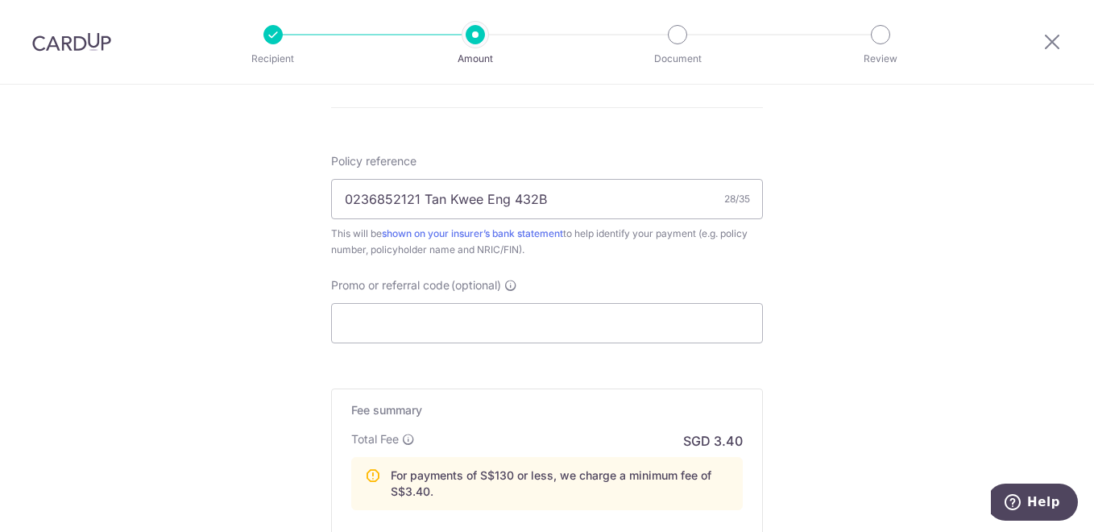
scroll to position [967, 0]
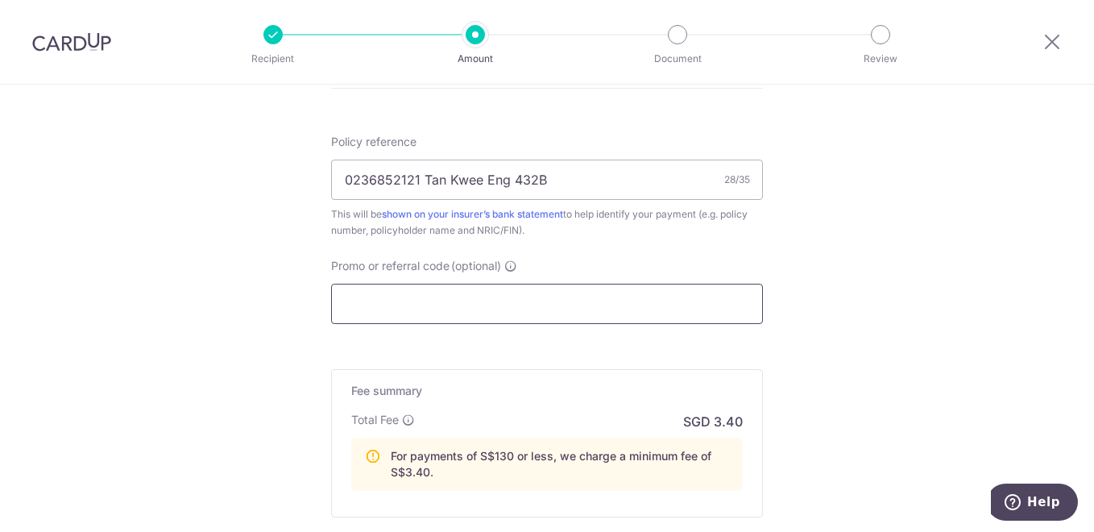
click at [421, 301] on input "Promo or referral code (optional)" at bounding box center [547, 304] width 432 height 40
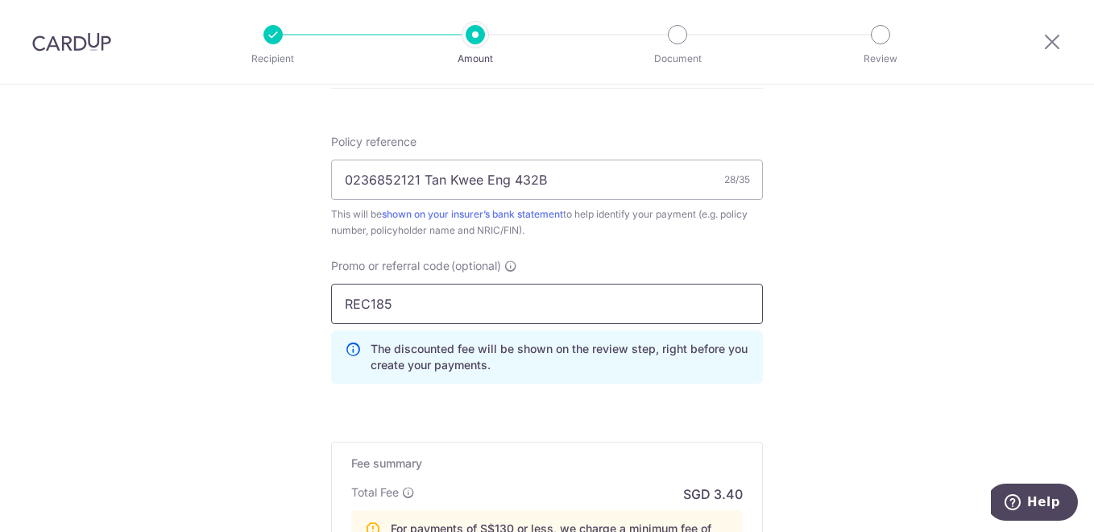
type input "REC185"
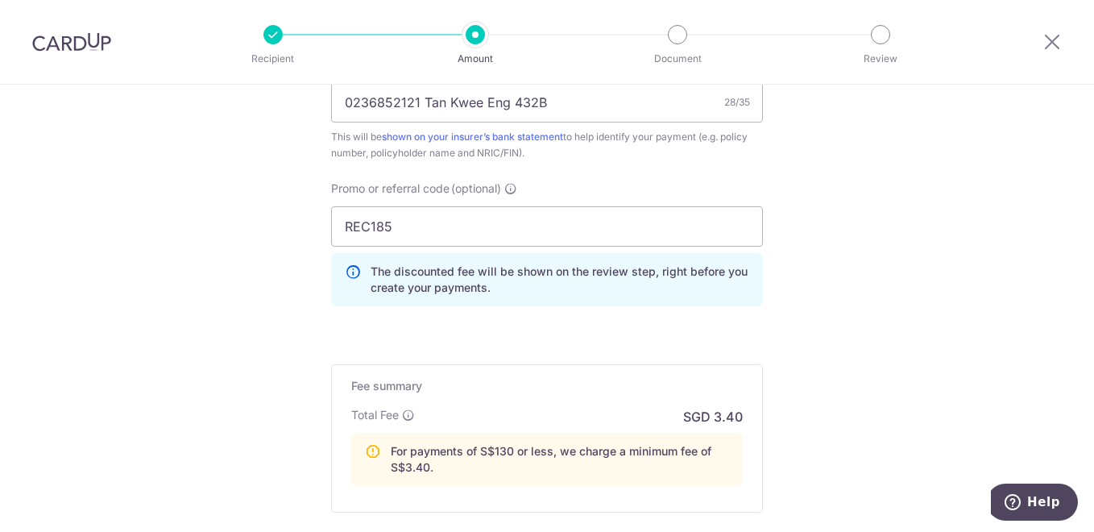
scroll to position [1209, 0]
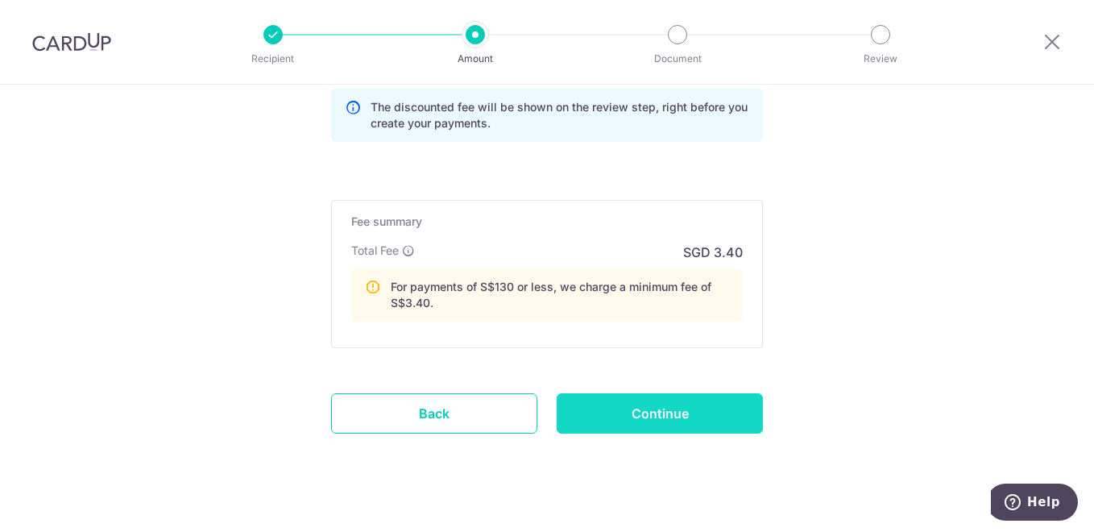
click at [602, 422] on input "Continue" at bounding box center [660, 413] width 206 height 40
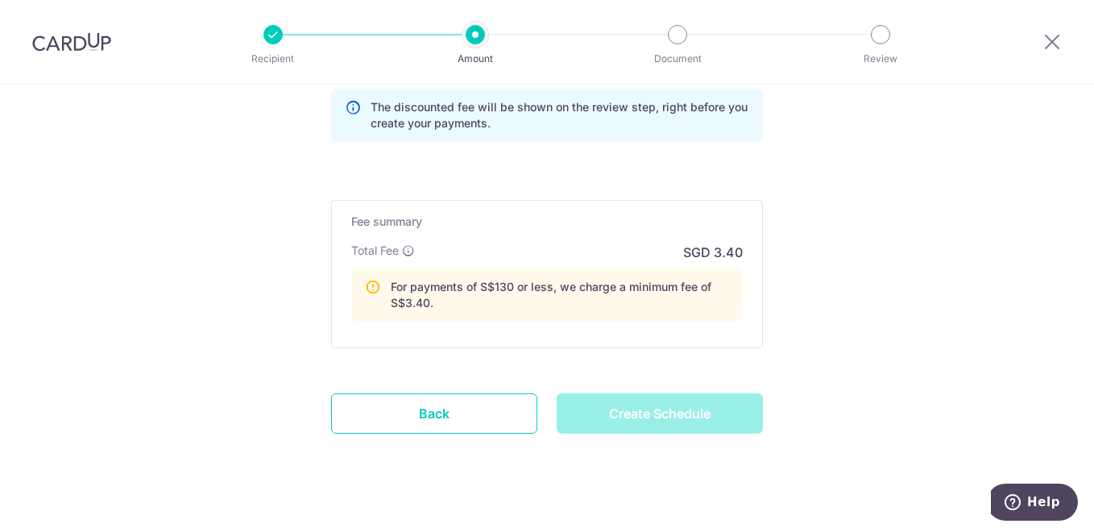
type input "Create Schedule"
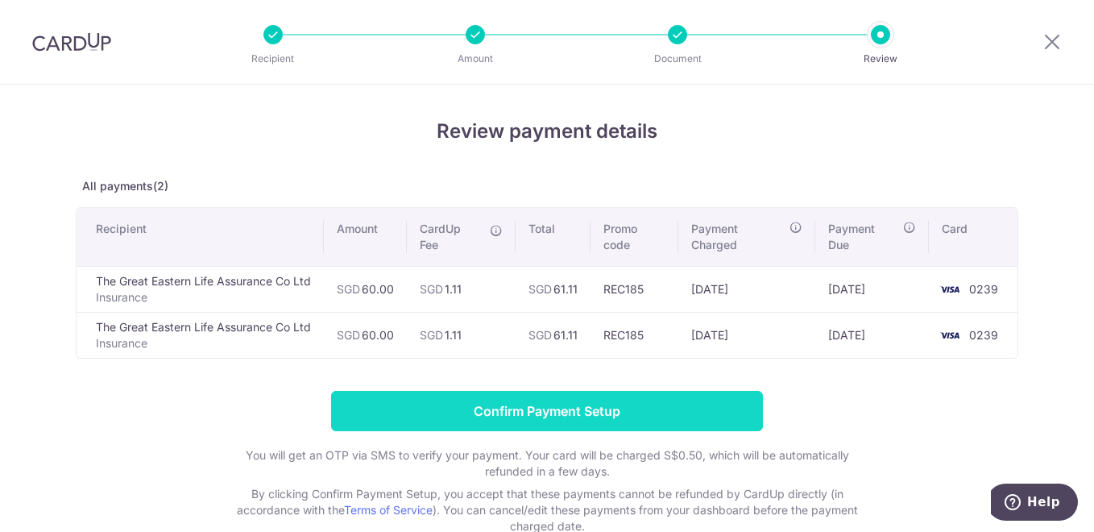
click at [555, 410] on input "Confirm Payment Setup" at bounding box center [547, 411] width 432 height 40
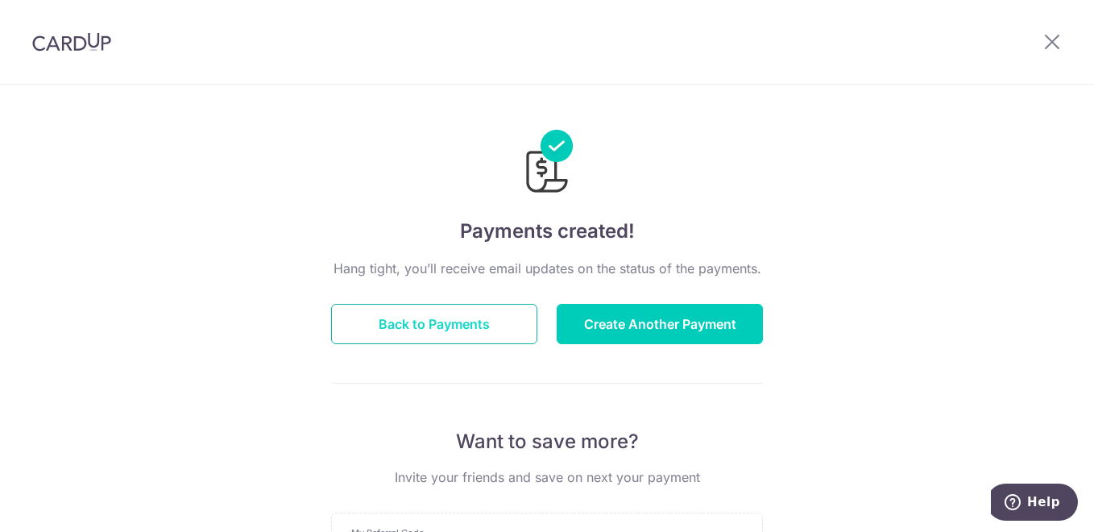
click at [440, 337] on button "Back to Payments" at bounding box center [434, 324] width 206 height 40
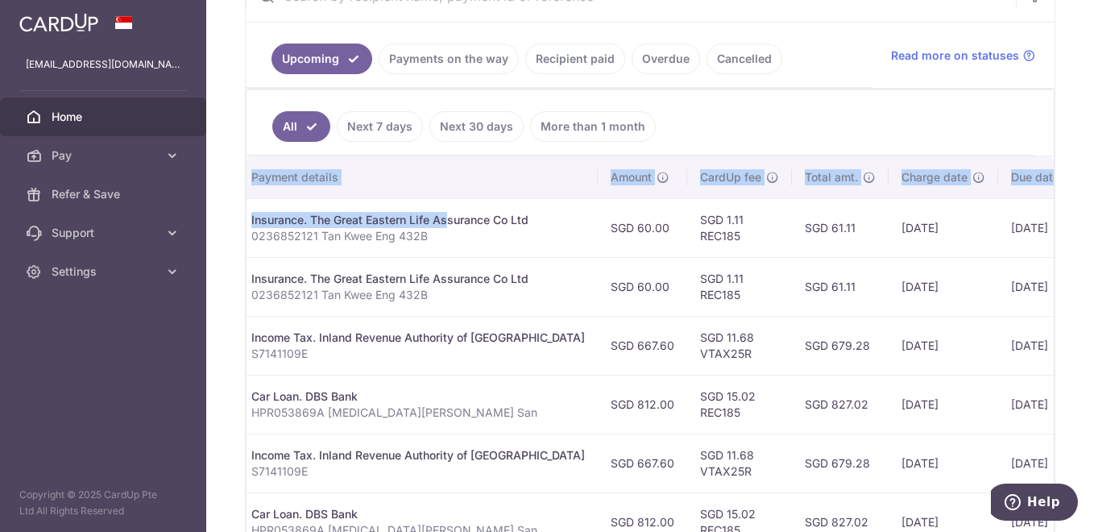
scroll to position [0, 442]
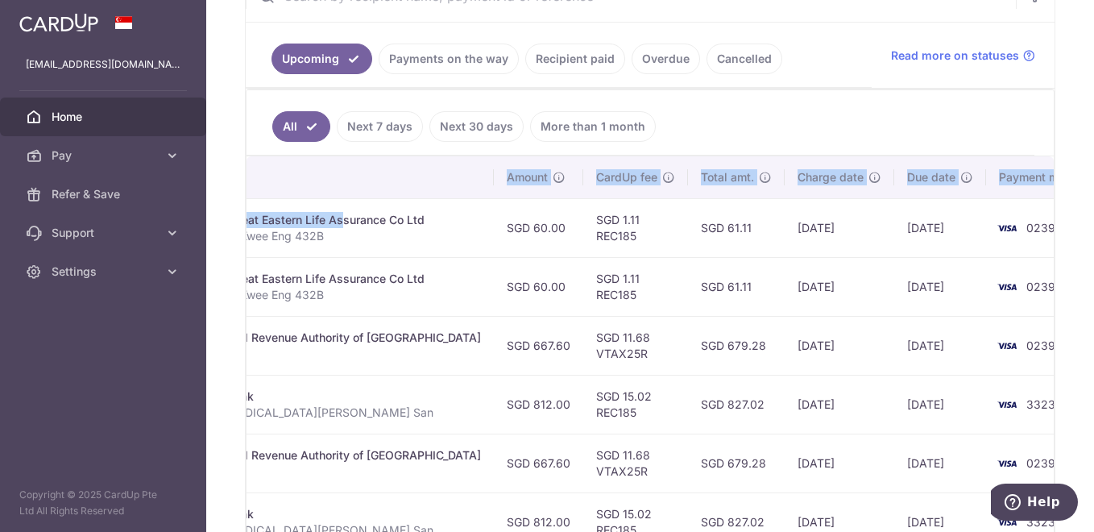
drag, startPoint x: 740, startPoint y: 220, endPoint x: 1086, endPoint y: 217, distance: 346.6
click at [1086, 217] on div "× Pause Schedule Pause all future payments in this series Pause just this one p…" at bounding box center [650, 266] width 888 height 532
click at [415, 243] on p "0236852121 Tan Kwee Eng 432B" at bounding box center [314, 236] width 334 height 16
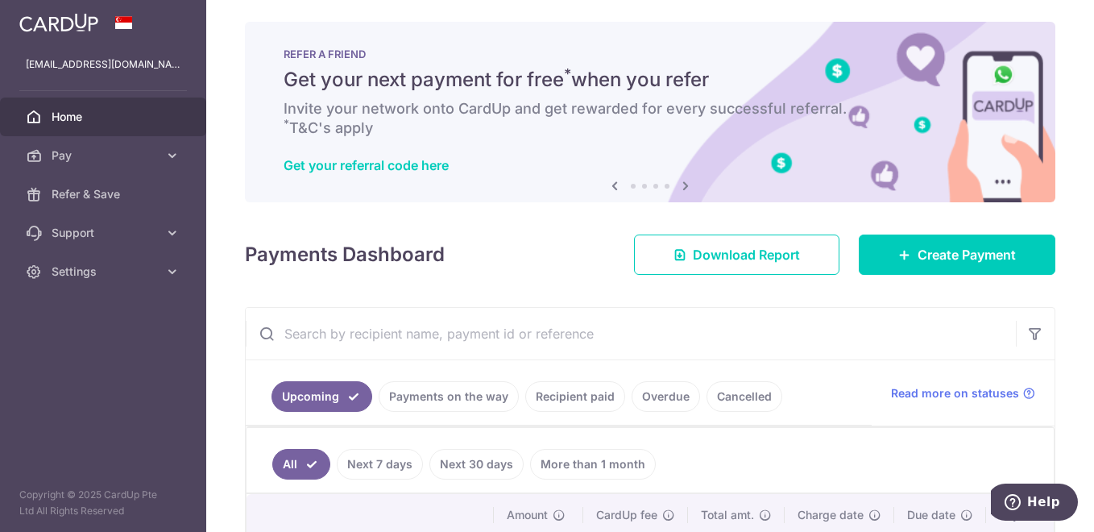
scroll to position [0, 0]
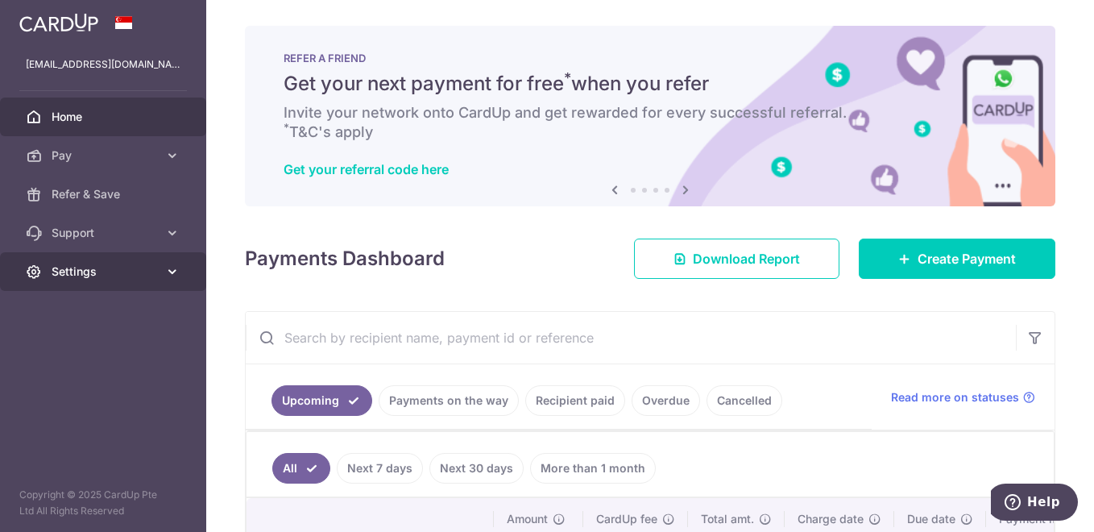
click at [75, 269] on span "Settings" at bounding box center [105, 272] width 106 height 16
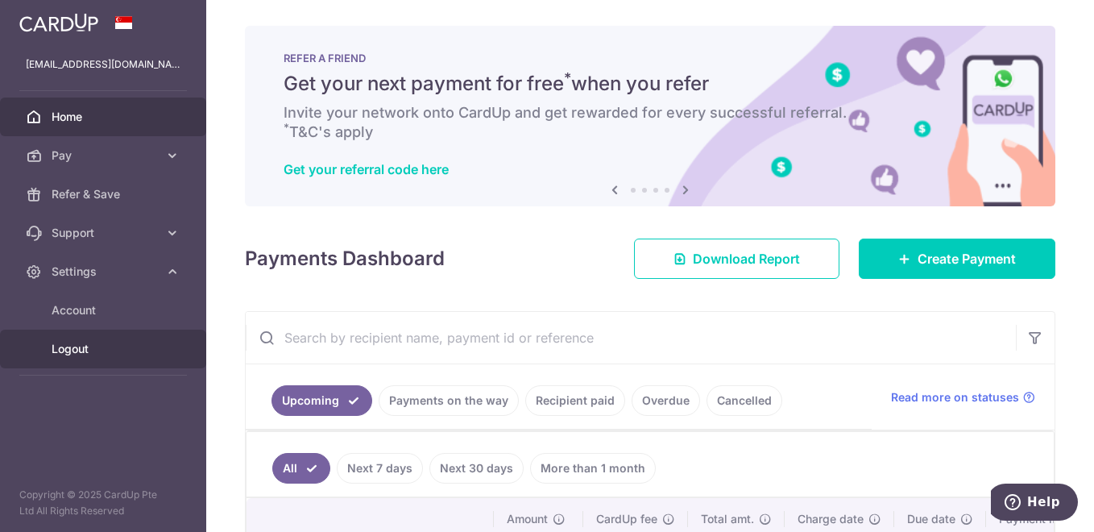
click at [81, 349] on span "Logout" at bounding box center [105, 349] width 106 height 16
